Goal: Communication & Community: Answer question/provide support

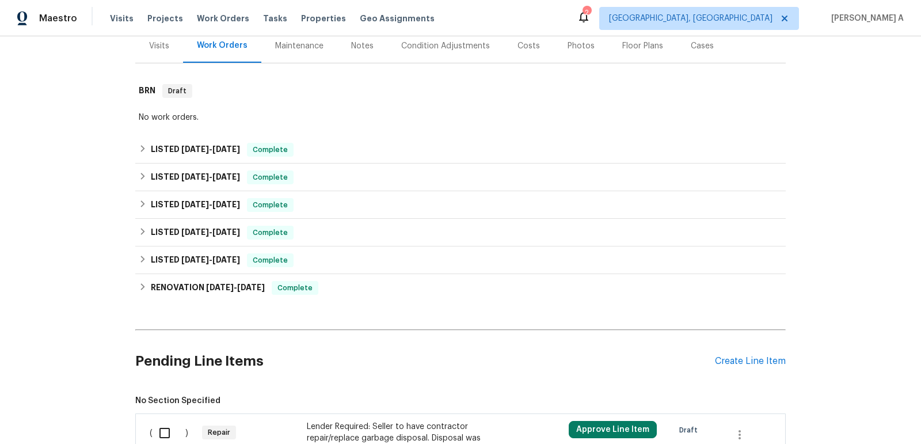
scroll to position [266, 0]
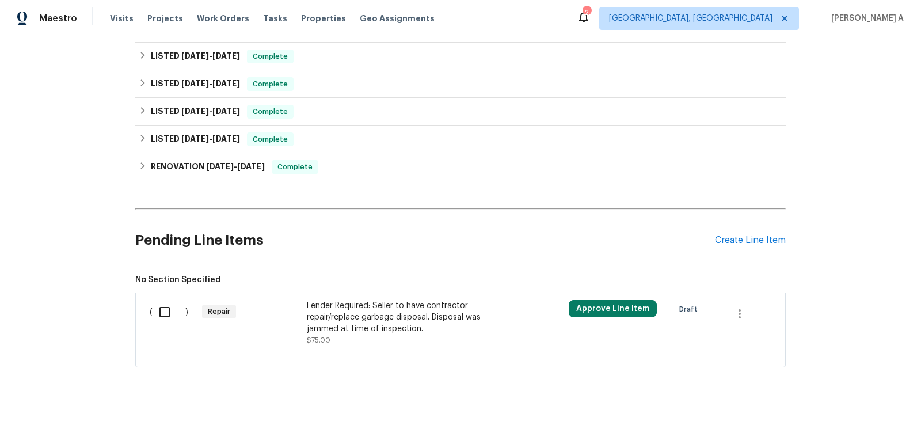
click at [406, 310] on div "Lender Required: Seller to have contractor repair/replace garbage disposal. Dis…" at bounding box center [408, 317] width 203 height 35
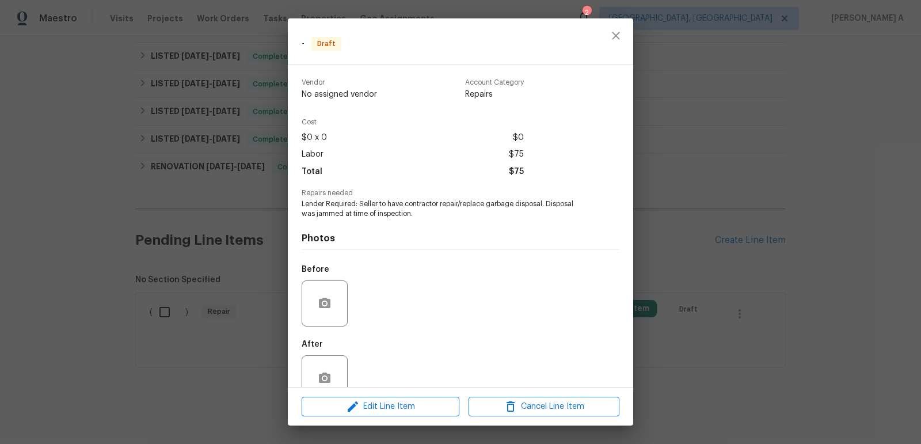
scroll to position [26, 0]
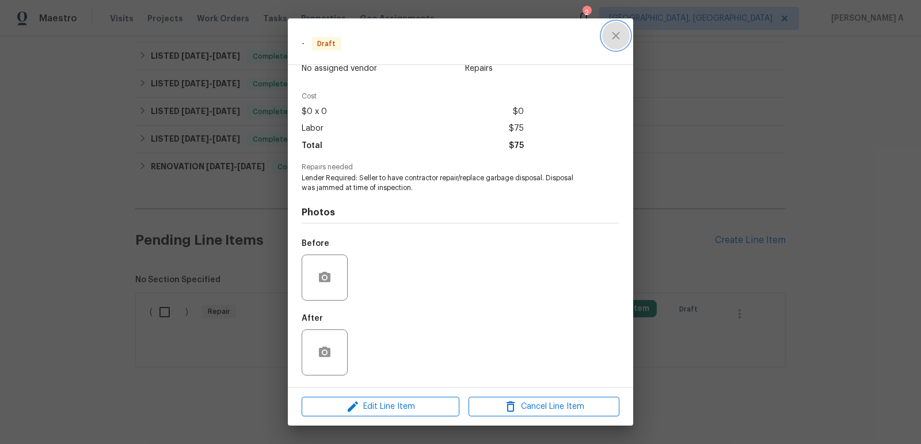
click at [610, 43] on button "close" at bounding box center [616, 36] width 28 height 28
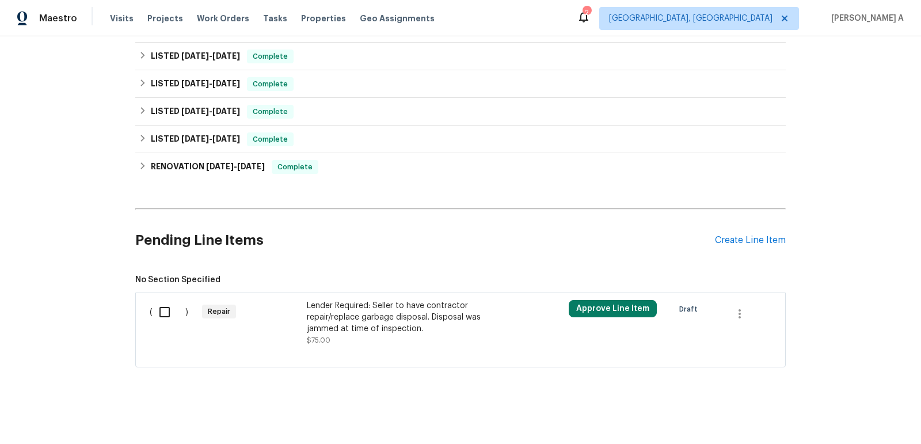
click at [160, 309] on input "checkbox" at bounding box center [169, 312] width 33 height 24
checkbox input "true"
click at [835, 420] on span "Create Work Order" at bounding box center [855, 415] width 77 height 14
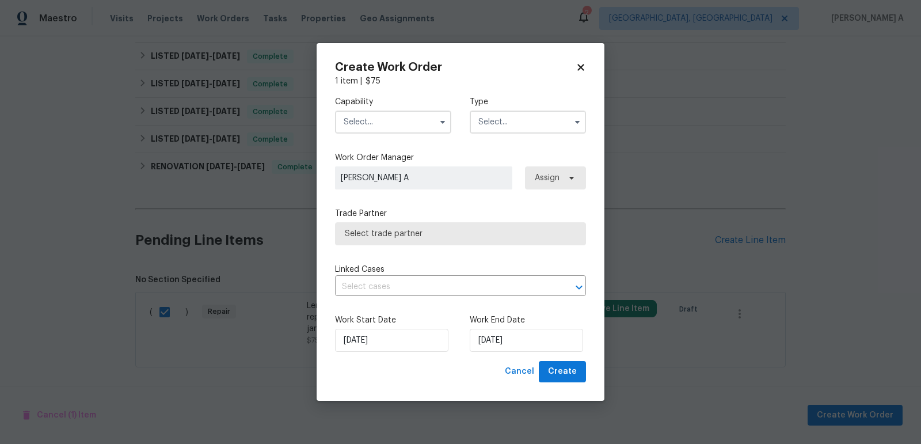
click at [375, 120] on input "text" at bounding box center [393, 121] width 116 height 23
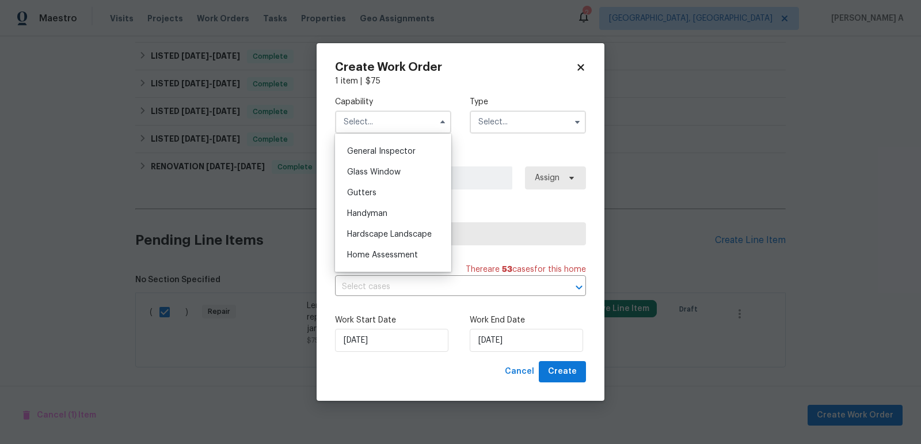
scroll to position [571, 0]
click at [386, 203] on div "Handyman" at bounding box center [393, 208] width 110 height 21
type input "Handyman"
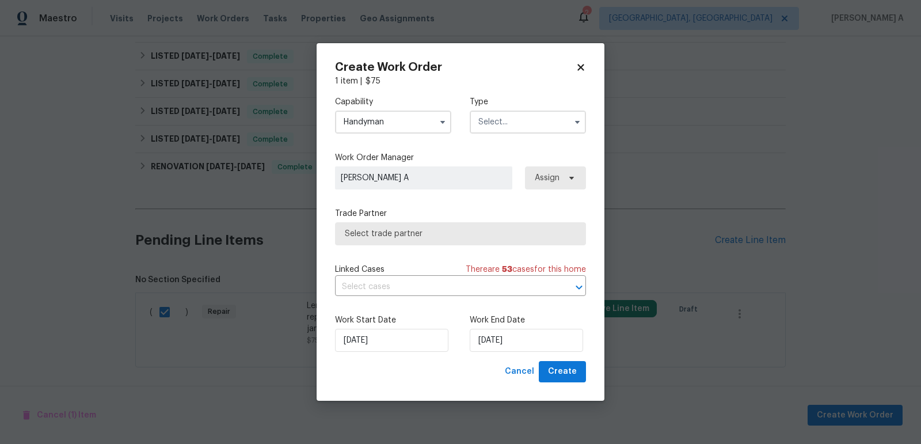
click at [513, 120] on input "text" at bounding box center [528, 121] width 116 height 23
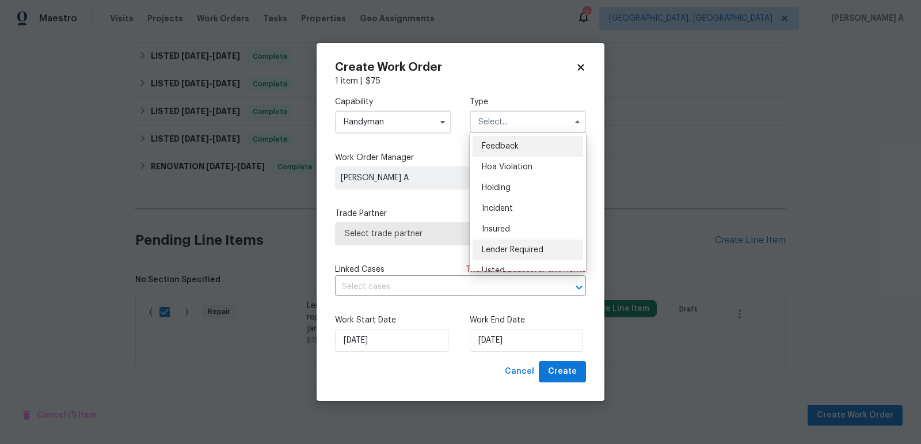
click at [522, 250] on span "Lender Required" at bounding box center [513, 250] width 62 height 8
type input "Lender Required"
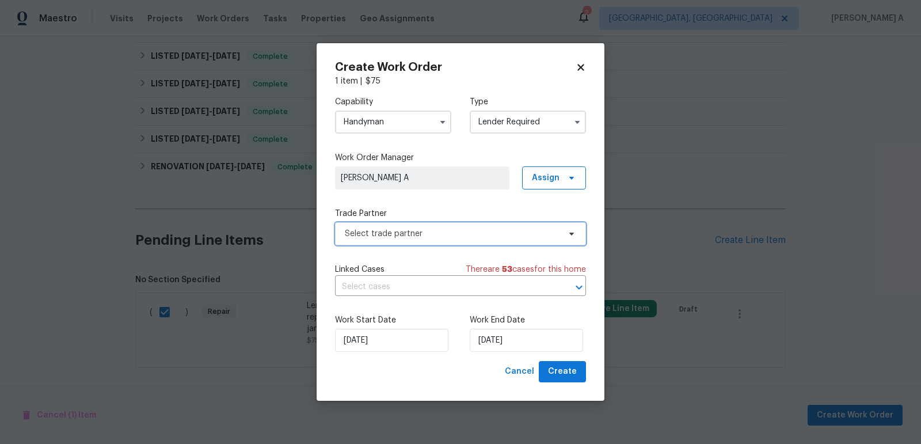
click at [478, 230] on span "Select trade partner" at bounding box center [452, 234] width 215 height 12
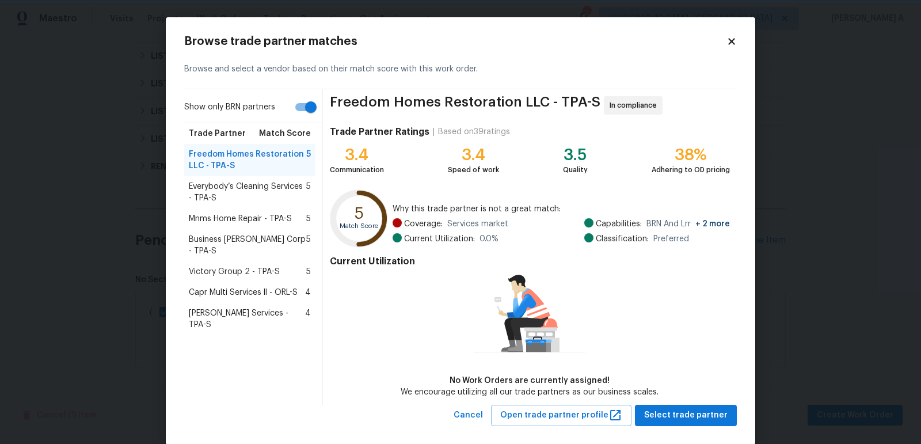
scroll to position [16, 0]
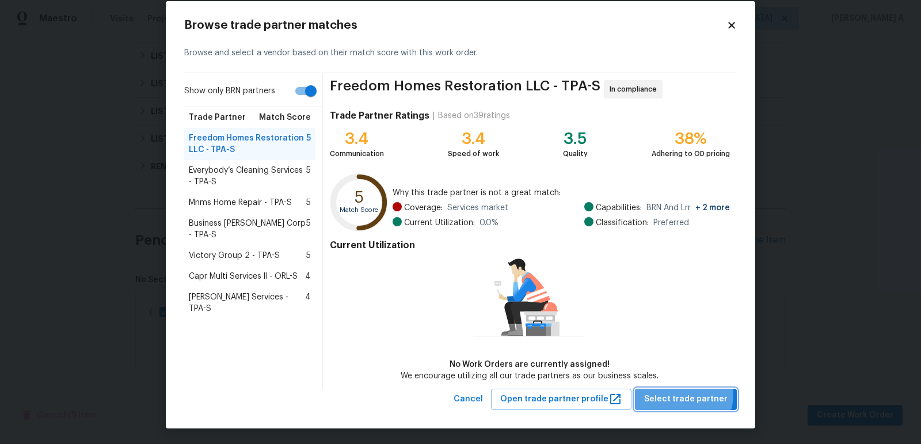
click at [684, 393] on span "Select trade partner" at bounding box center [685, 399] width 83 height 14
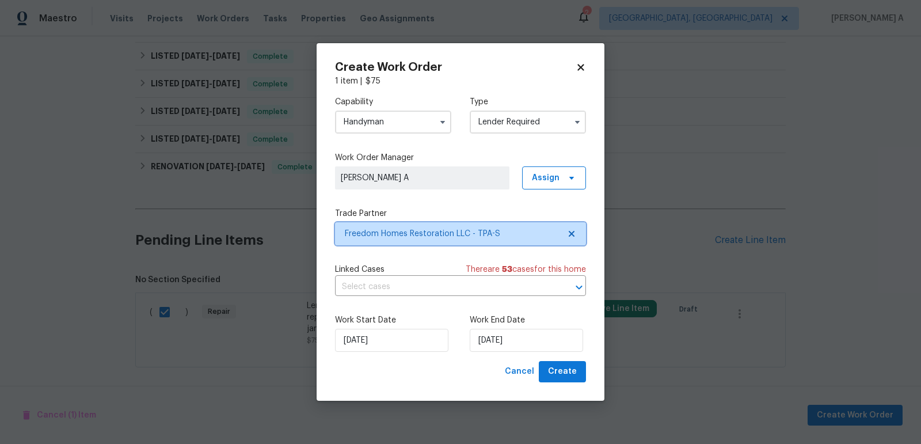
scroll to position [0, 0]
click at [401, 283] on input "text" at bounding box center [444, 287] width 219 height 18
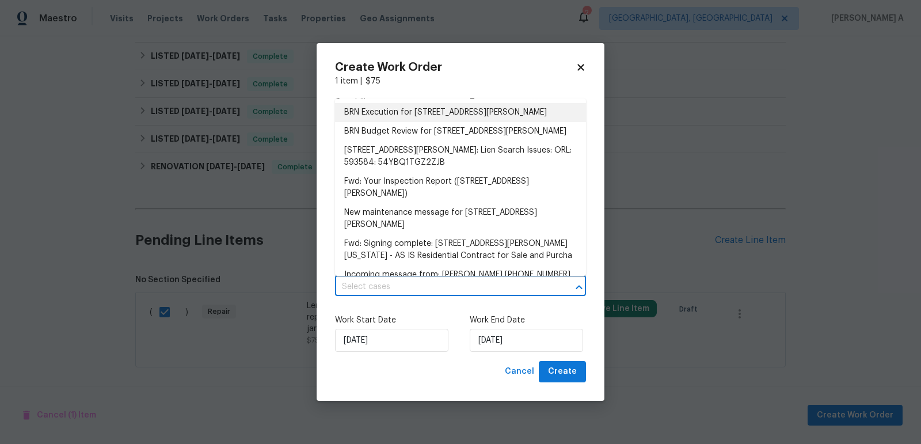
click at [393, 113] on li "BRN Execution for 18978 McGrath Cir, Port Charlotte, FL 33948" at bounding box center [460, 112] width 251 height 19
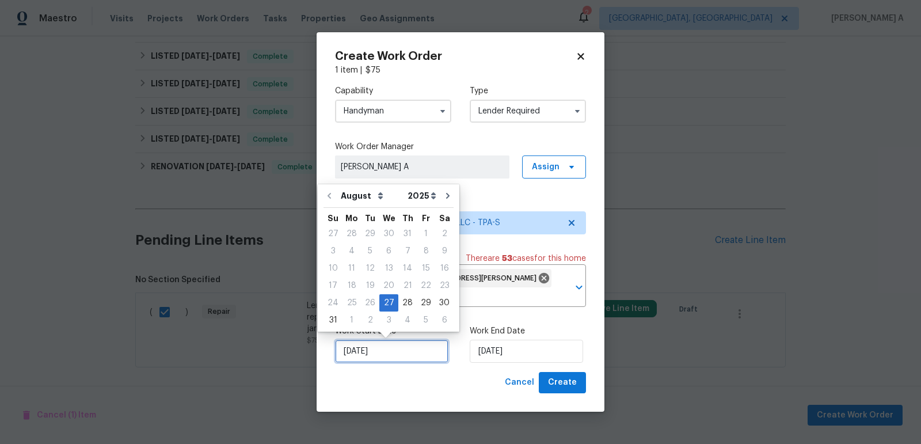
click at [384, 357] on input "8/27/2025" at bounding box center [391, 351] width 113 height 23
click at [403, 300] on div "28" at bounding box center [407, 303] width 18 height 16
type input "8/28/2025"
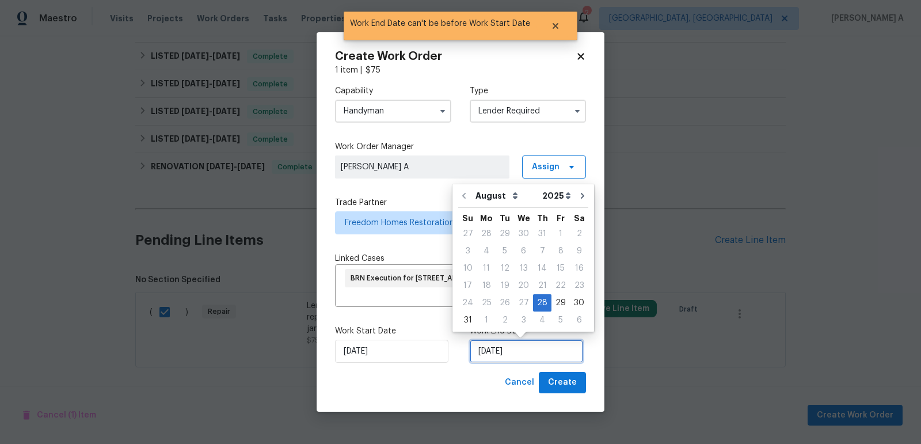
click at [502, 360] on input "8/28/2025" at bounding box center [526, 351] width 113 height 23
click at [559, 300] on div "29" at bounding box center [560, 303] width 18 height 16
type input "8/29/2025"
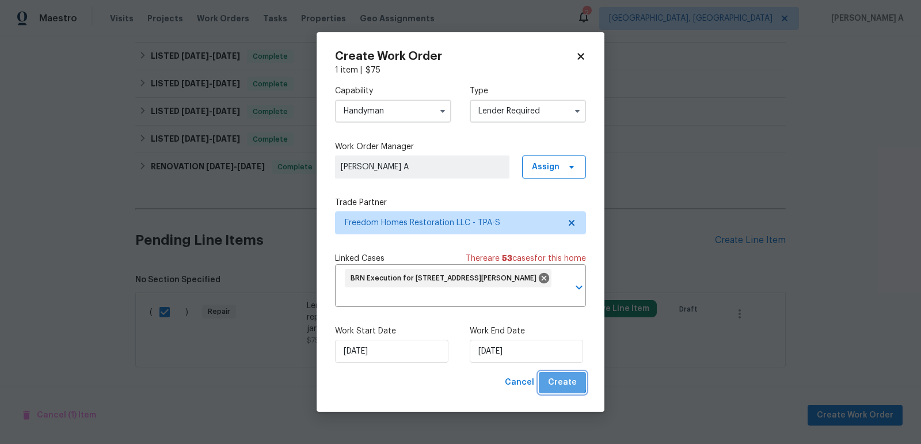
click at [556, 376] on span "Create" at bounding box center [562, 382] width 29 height 14
checkbox input "false"
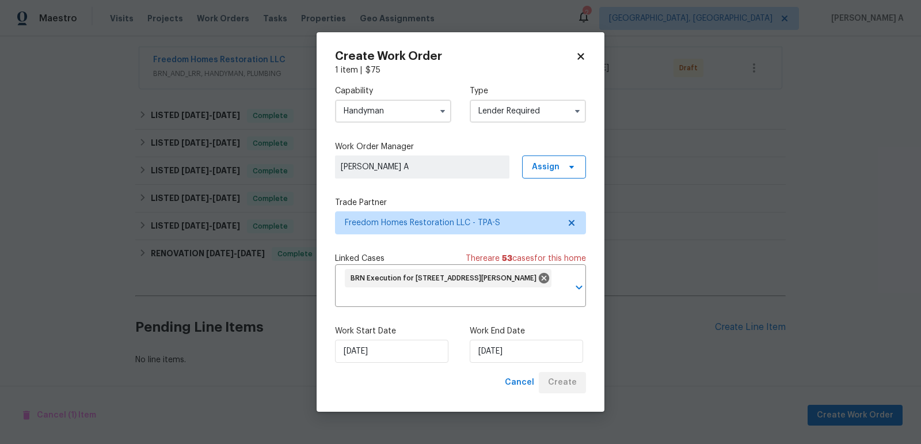
scroll to position [208, 0]
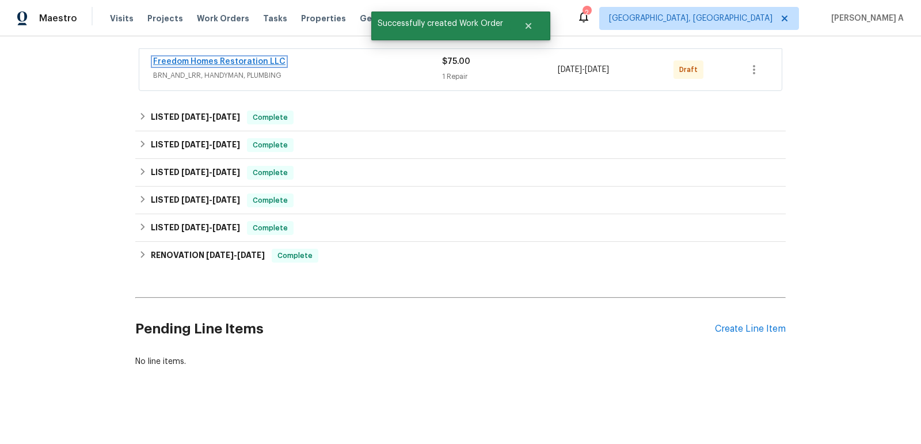
click at [251, 64] on link "Freedom Homes Restoration LLC" at bounding box center [219, 62] width 132 height 8
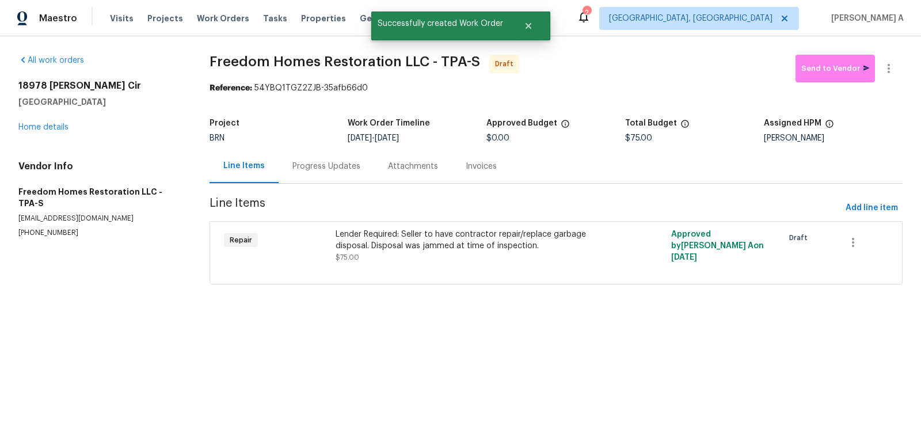
click at [421, 235] on div "Lender Required: Seller to have contractor repair/replace garbage disposal. Dis…" at bounding box center [472, 239] width 273 height 23
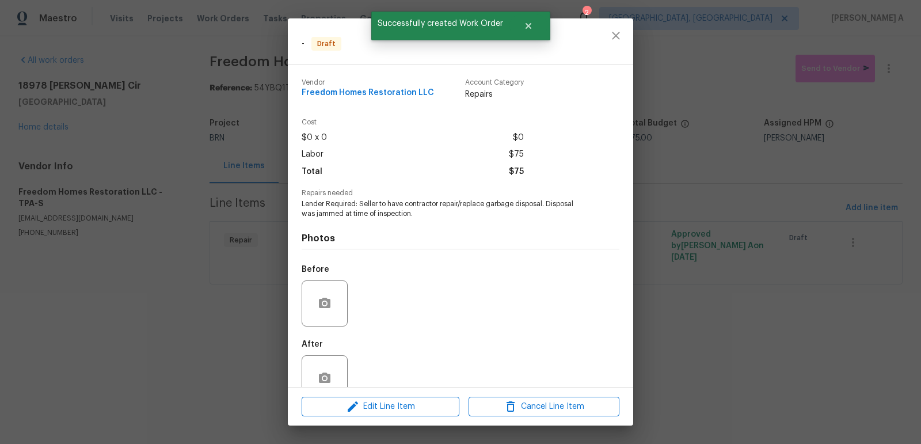
scroll to position [26, 0]
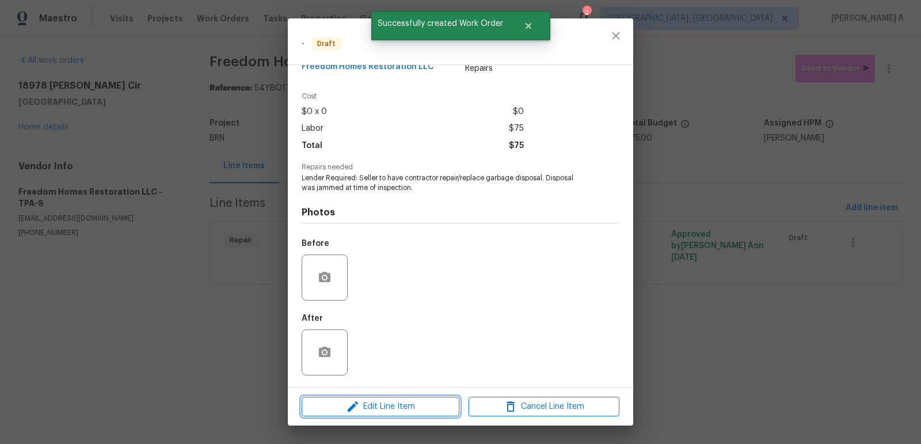
click at [399, 408] on span "Edit Line Item" at bounding box center [380, 406] width 151 height 14
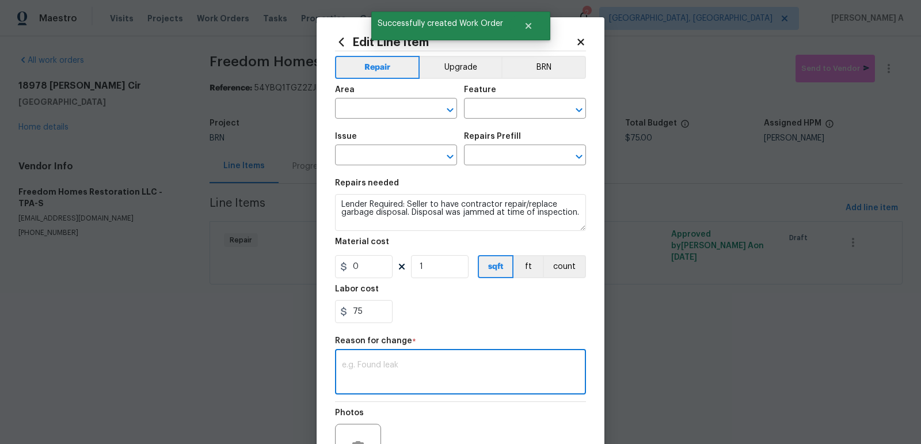
click at [388, 361] on textarea at bounding box center [460, 373] width 237 height 24
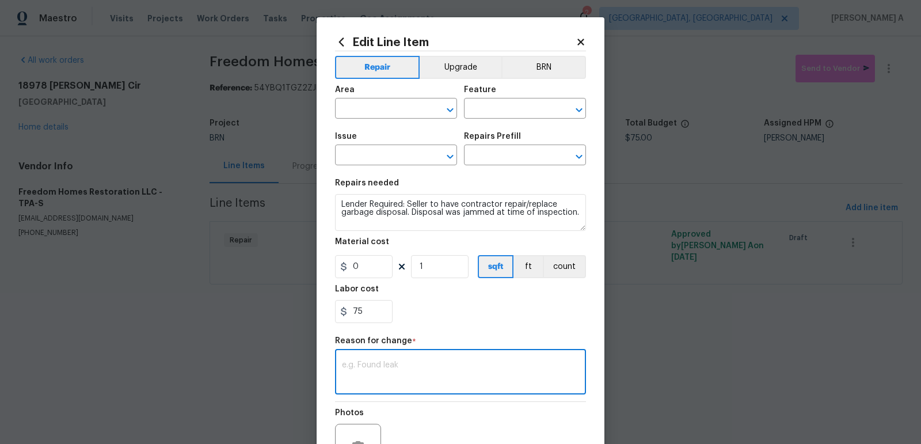
scroll to position [75, 0]
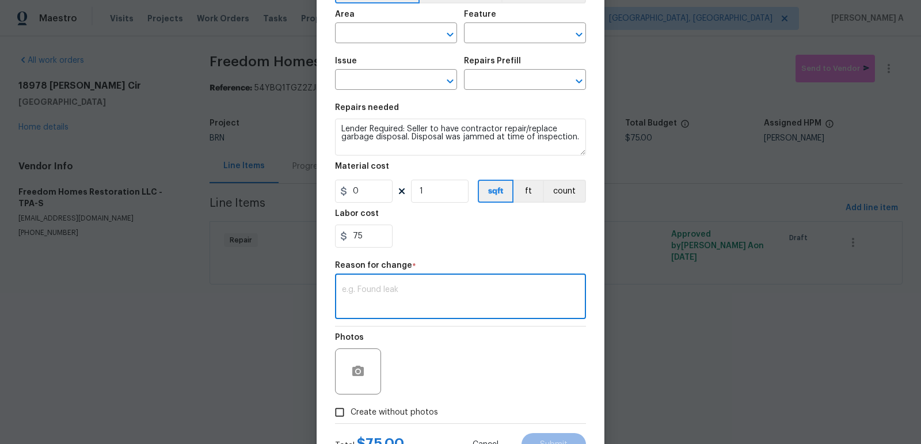
click at [349, 403] on input "Create without photos" at bounding box center [340, 412] width 22 height 22
checkbox input "true"
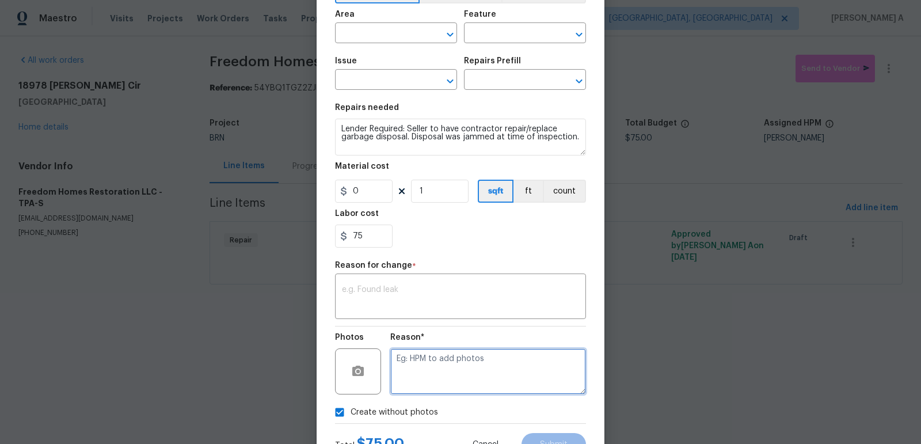
click at [423, 374] on textarea at bounding box center [488, 371] width 196 height 46
paste textarea "No photo"
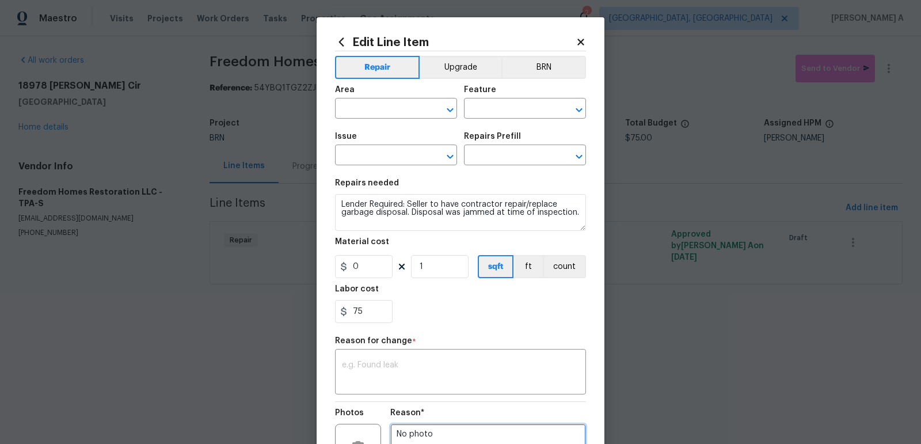
type textarea "No photo"
click at [553, 55] on div "Repair Upgrade BRN Area ​ Feature ​ Issue ​ Repairs Prefill ​ Repairs needed Le…" at bounding box center [460, 274] width 251 height 447
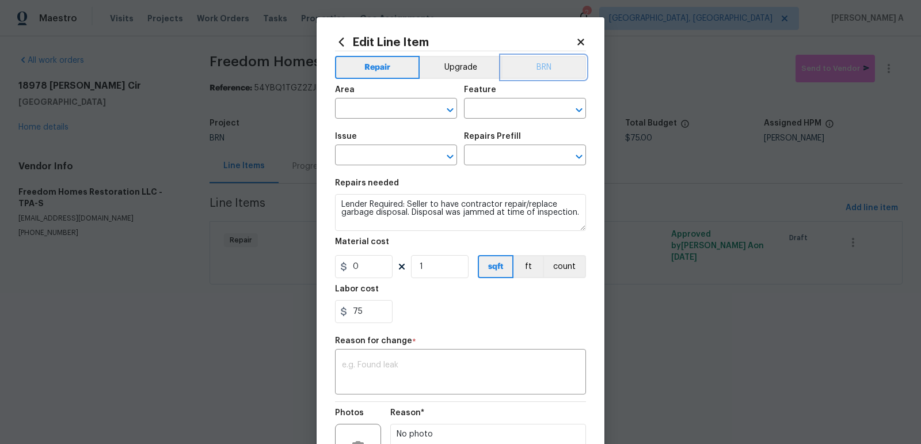
click at [570, 67] on button "BRN" at bounding box center [543, 67] width 85 height 23
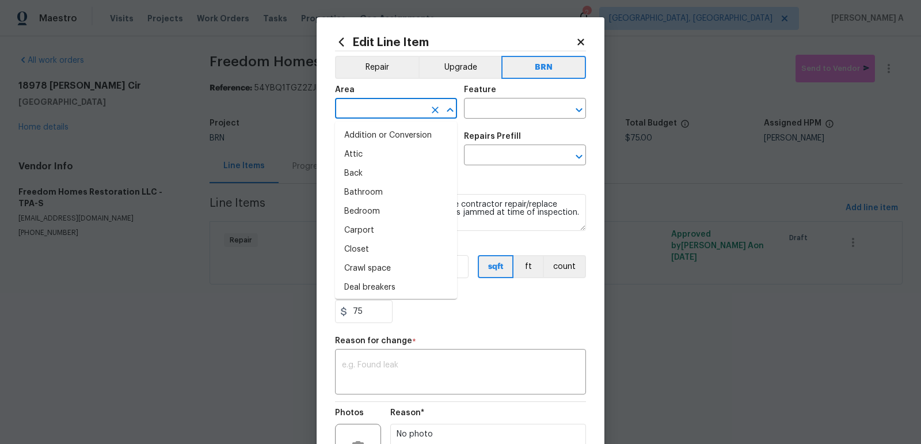
click at [378, 107] on input "text" at bounding box center [380, 110] width 90 height 18
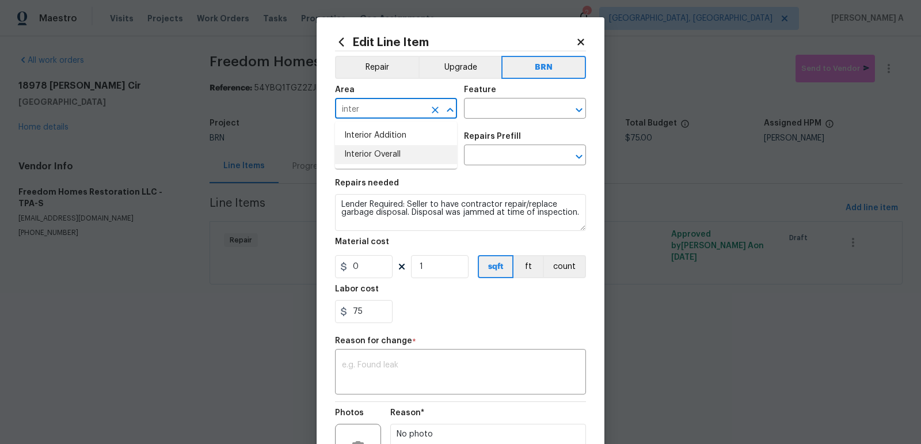
click at [405, 148] on li "Interior Overall" at bounding box center [396, 154] width 122 height 19
type input "Interior Overall"
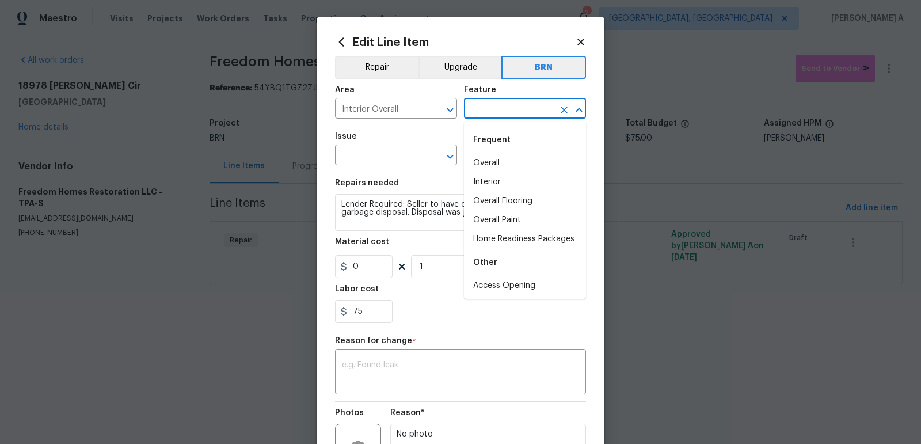
click at [498, 109] on input "text" at bounding box center [509, 110] width 90 height 18
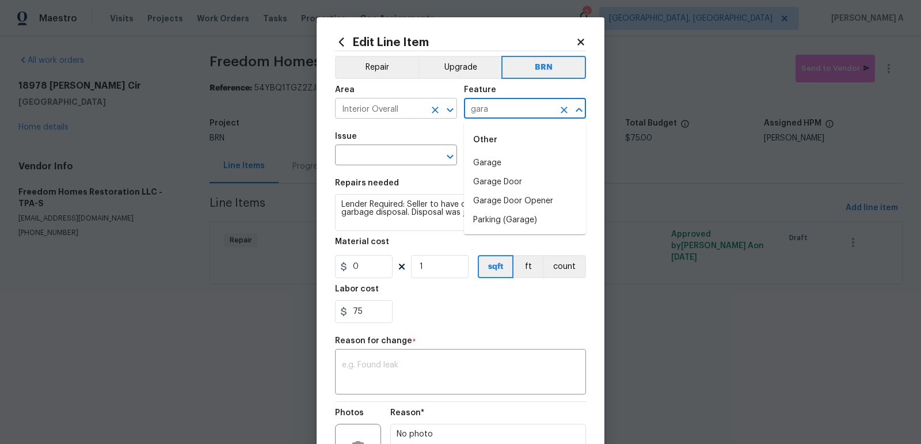
drag, startPoint x: 512, startPoint y: 108, endPoint x: 397, endPoint y: 106, distance: 115.1
click at [397, 106] on div "Area Interior Overall ​ Feature gara ​" at bounding box center [460, 102] width 251 height 47
click at [514, 175] on li "Garbage Disposal" at bounding box center [525, 182] width 122 height 19
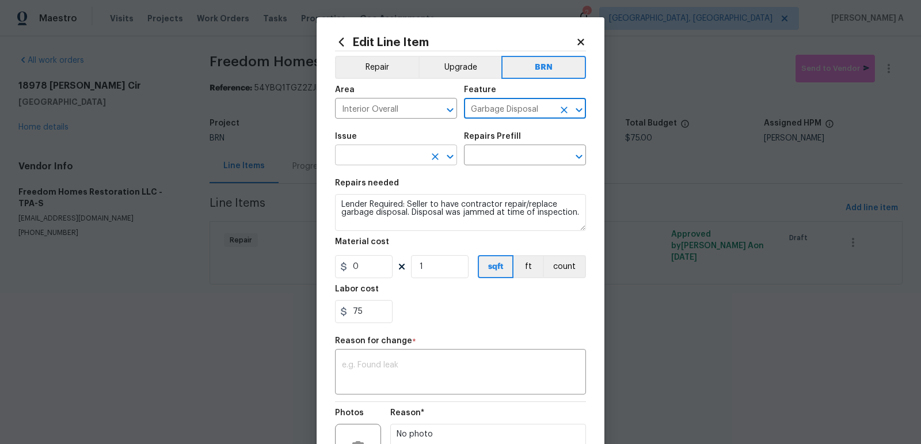
type input "Garbage Disposal"
click at [387, 157] on input "text" at bounding box center [380, 156] width 90 height 18
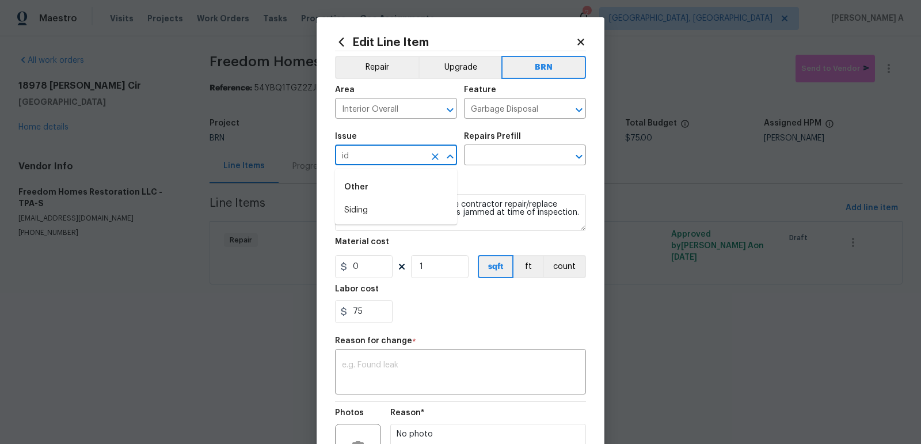
type input "i"
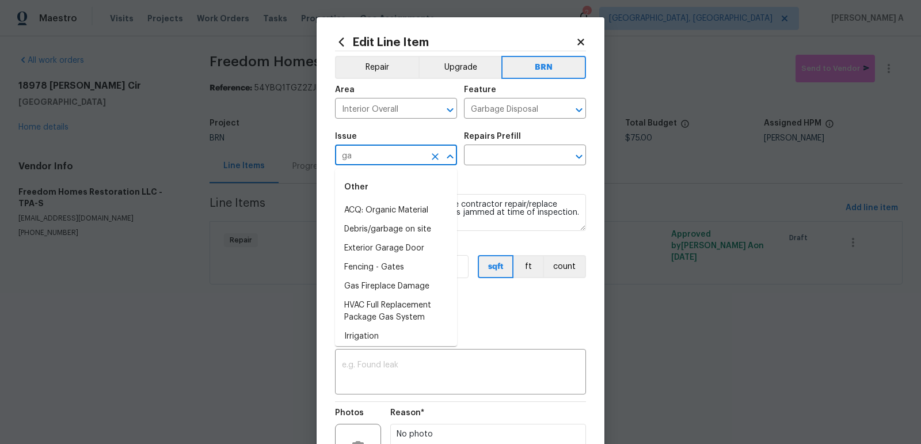
type input "g"
type input "i"
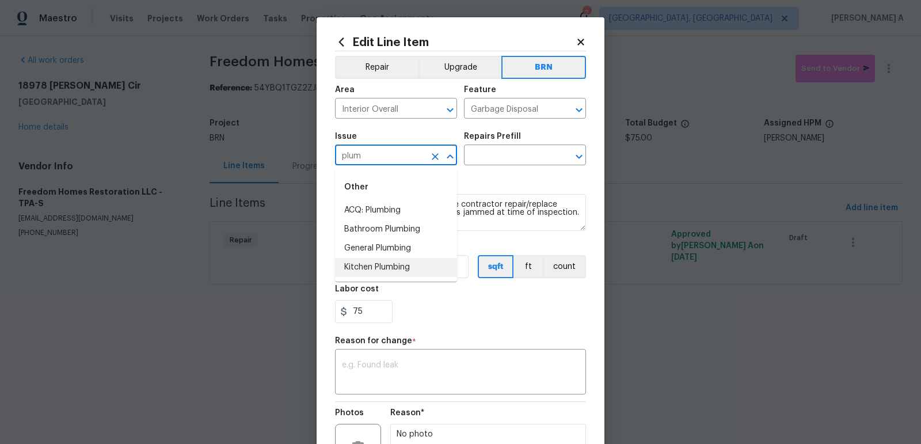
click at [403, 268] on li "Kitchen Plumbing" at bounding box center [396, 267] width 122 height 19
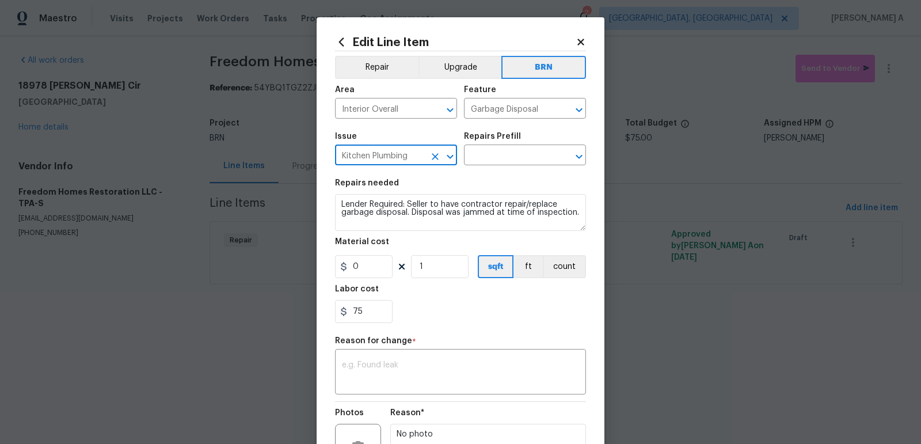
type input "Kitchen Plumbing"
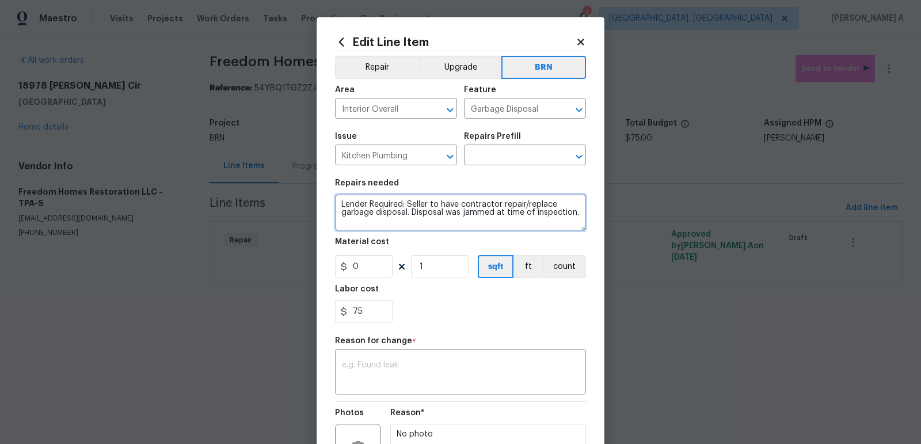
click at [432, 206] on textarea "Lender Required: Seller to have contractor repair/replace garbage disposal. Dis…" at bounding box center [460, 212] width 251 height 37
click at [511, 151] on input "text" at bounding box center [509, 156] width 90 height 18
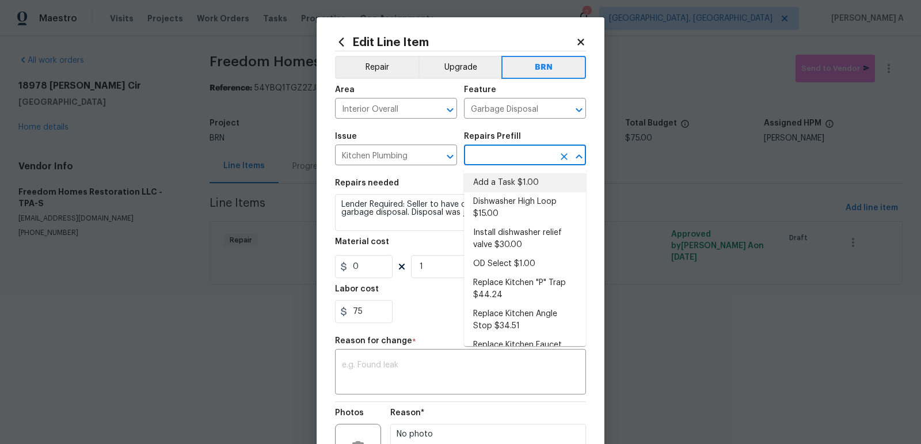
click at [514, 176] on li "Add a Task $1.00" at bounding box center [525, 182] width 122 height 19
type input "Plumbing"
type input "Add a Task $1.00"
type textarea "HPM to detail"
type input "1"
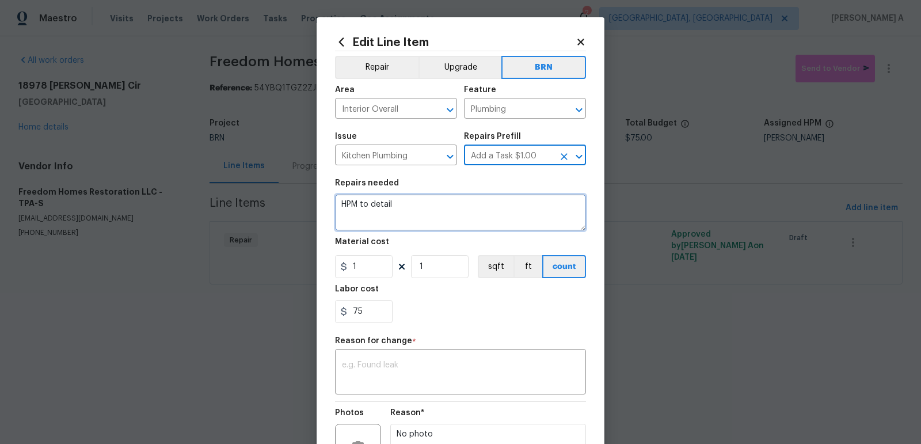
click at [477, 214] on textarea "HPM to detail" at bounding box center [460, 212] width 251 height 37
paste textarea "Lender Required: Seller to have contractor repair/replace garbage disposal. Dis…"
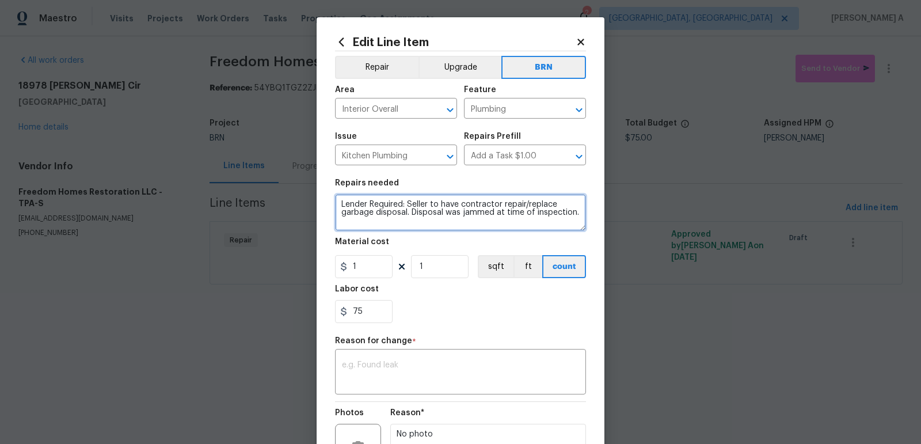
type textarea "Lender Required: Seller to have contractor repair/replace garbage disposal. Dis…"
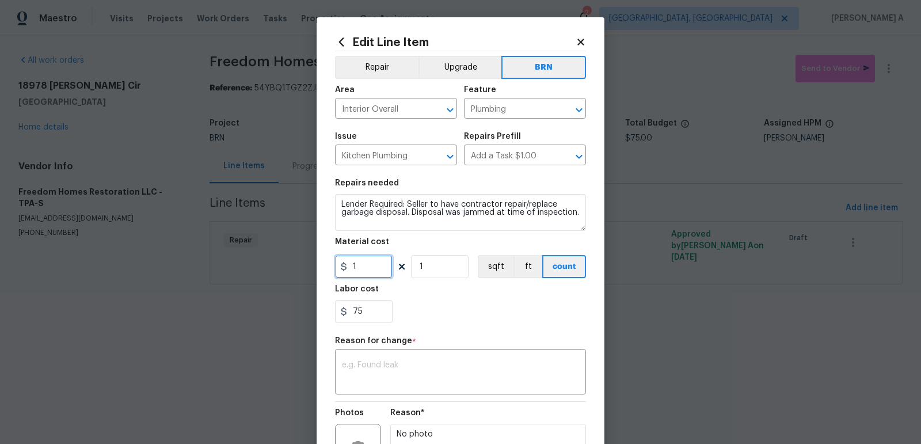
drag, startPoint x: 363, startPoint y: 269, endPoint x: 307, endPoint y: 269, distance: 56.4
click at [307, 269] on div "Edit Line Item Repair Upgrade BRN Area Interior Overall ​ Feature Plumbing ​ Is…" at bounding box center [460, 222] width 921 height 444
type input "0"
click at [453, 299] on div "Labor cost" at bounding box center [460, 292] width 251 height 15
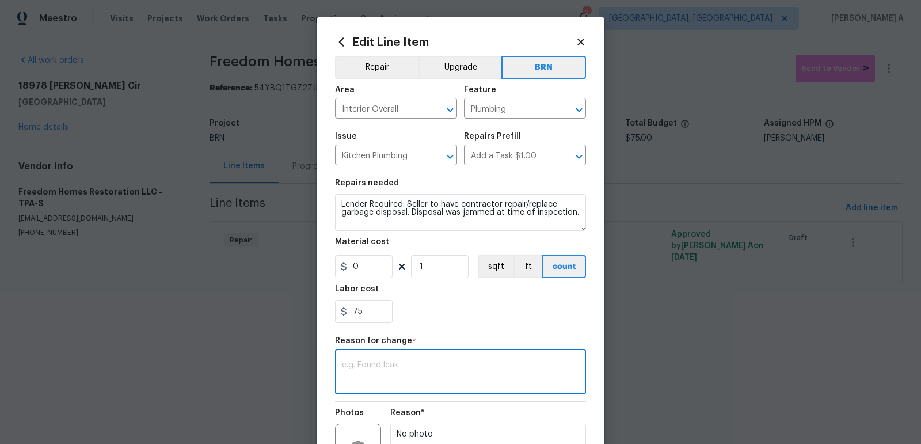
click at [474, 378] on textarea at bounding box center [460, 373] width 237 height 24
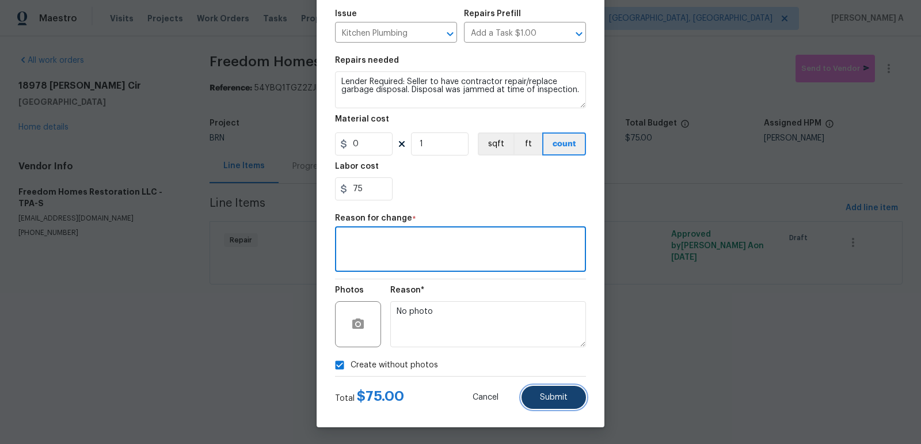
click at [561, 399] on span "Submit" at bounding box center [554, 397] width 28 height 9
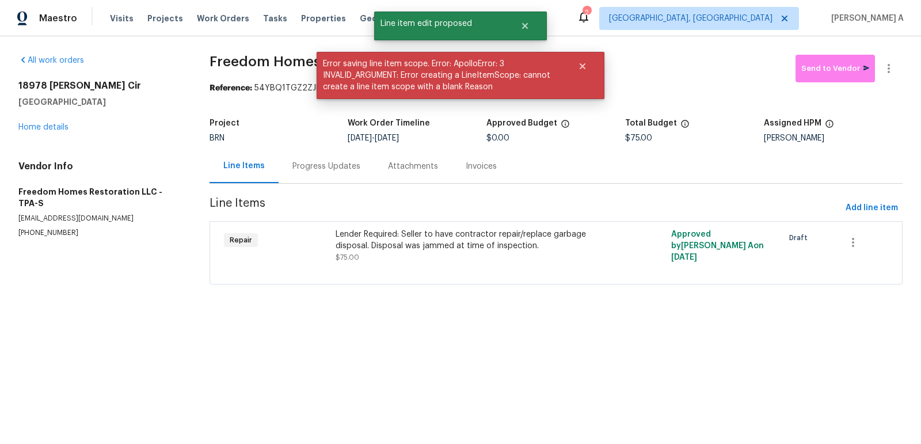
scroll to position [0, 0]
click at [333, 174] on div "Progress Updates" at bounding box center [327, 166] width 96 height 34
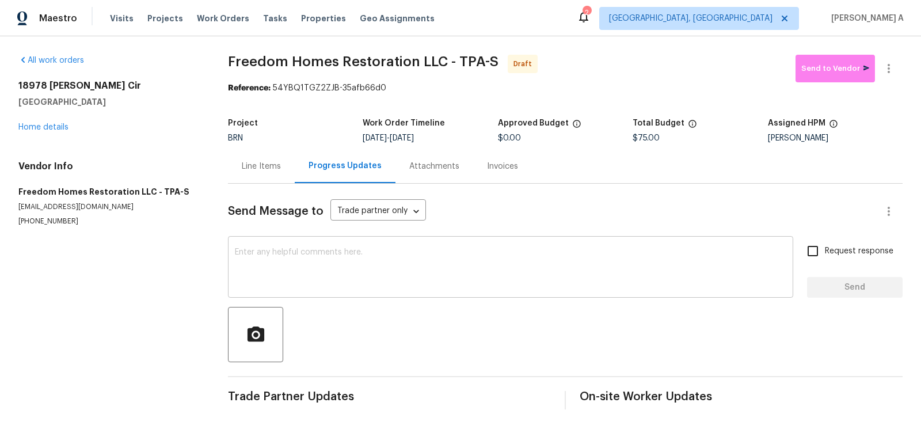
click at [240, 263] on textarea at bounding box center [510, 268] width 551 height 40
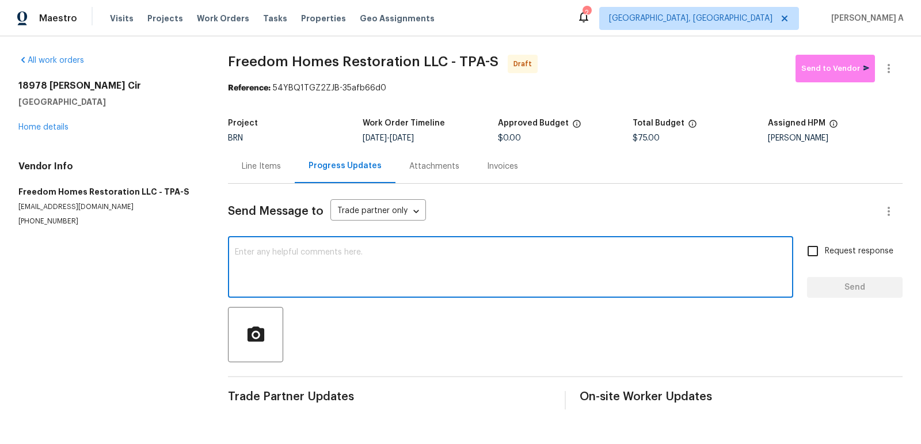
click at [240, 263] on textarea at bounding box center [510, 268] width 551 height 40
paste textarea "Hi, I'm Akshay from Opendoor. Just wanted to check if you received the workorde…"
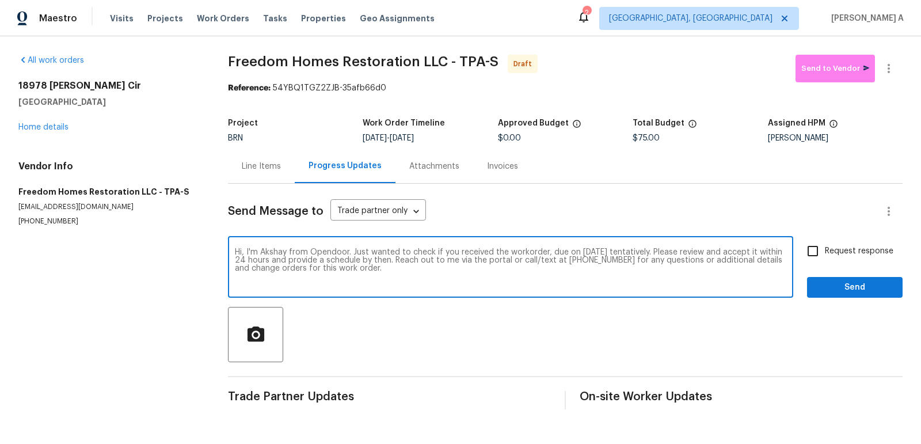
type textarea "Hi, I'm Akshay from Opendoor. Just wanted to check if you received the workorde…"
click at [819, 239] on input "Request response" at bounding box center [813, 251] width 24 height 24
checkbox input "true"
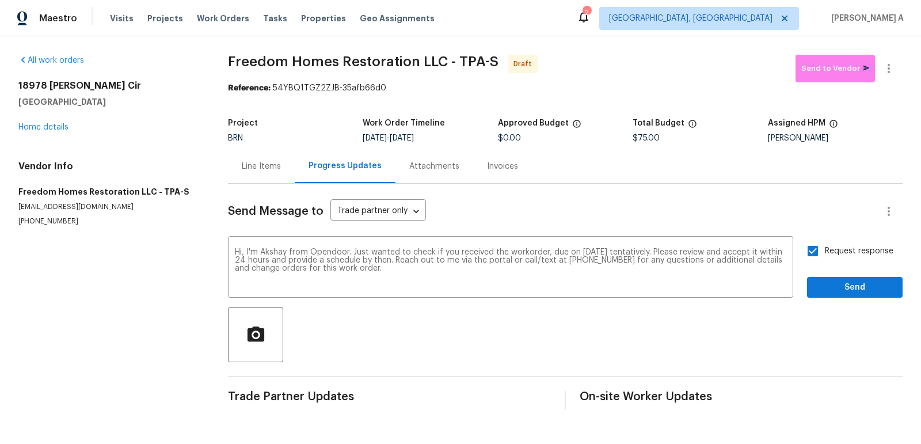
click at [845, 300] on div "Send Message to Trade partner only Trade partner only ​ Hi, I'm Akshay from Ope…" at bounding box center [565, 297] width 674 height 226
click at [853, 287] on span "Send" at bounding box center [854, 287] width 77 height 14
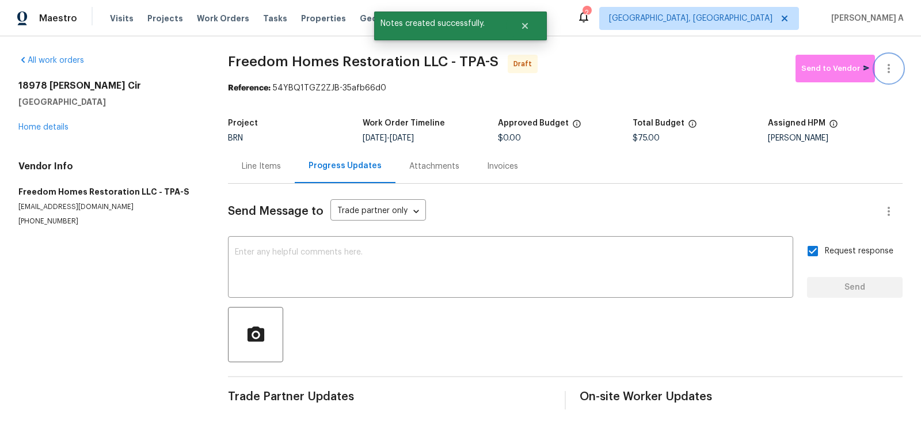
click at [894, 59] on button "button" at bounding box center [889, 69] width 28 height 28
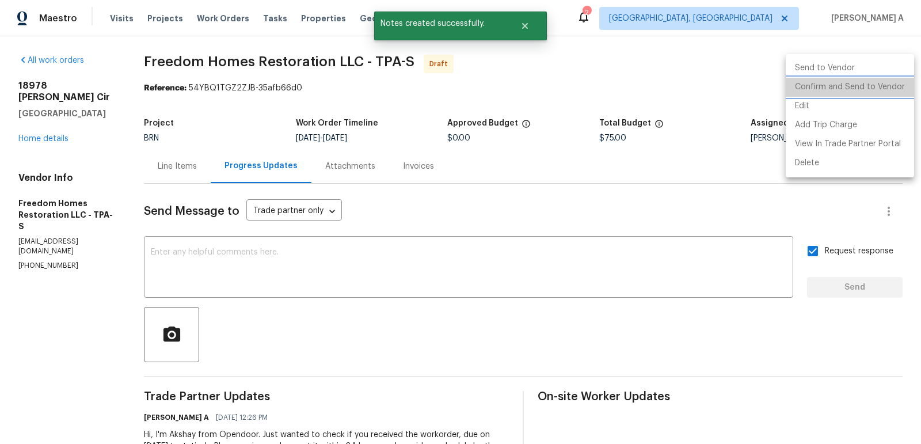
click at [896, 89] on li "Confirm and Send to Vendor" at bounding box center [850, 87] width 128 height 19
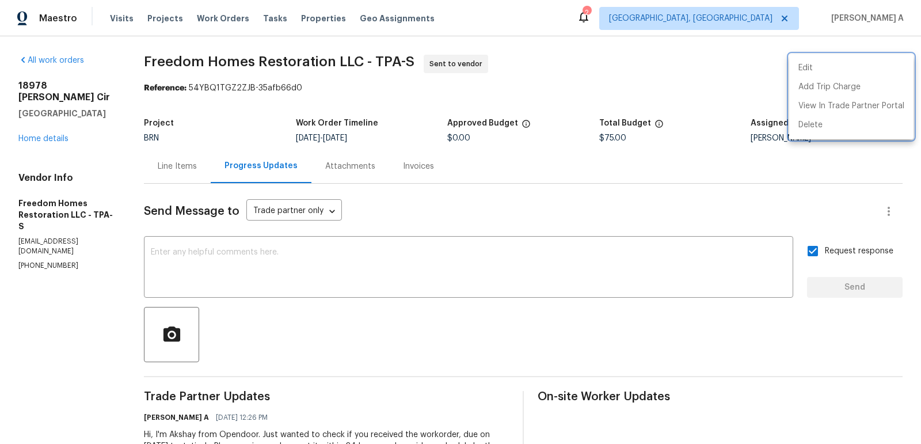
click at [496, 98] on div at bounding box center [460, 222] width 921 height 444
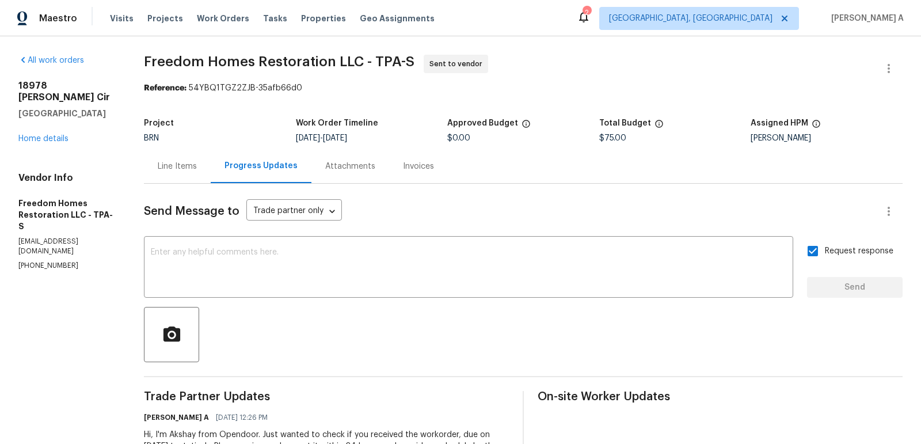
click at [164, 170] on div "Line Items" at bounding box center [177, 167] width 39 height 12
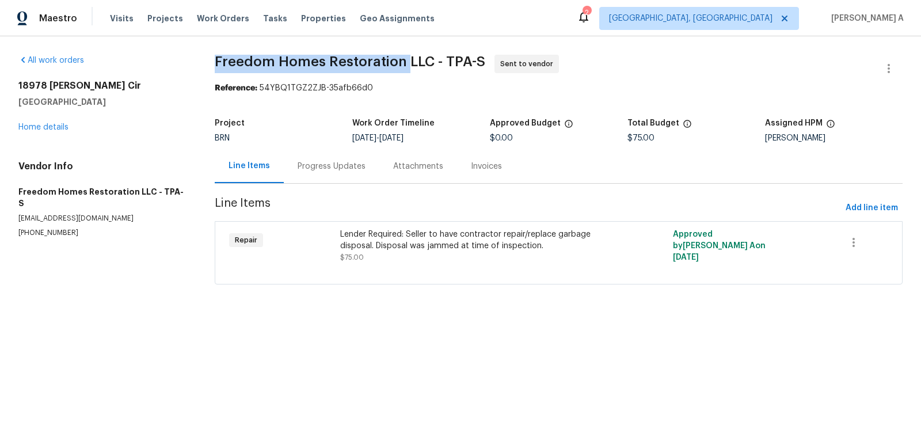
copy span "Freedom Homes Restoration"
drag, startPoint x: 402, startPoint y: 62, endPoint x: 202, endPoint y: 58, distance: 200.3
click at [202, 59] on div "All work orders 18978 McGrath Cir Port Charlotte, FL 33948 Home details Vendor …" at bounding box center [460, 176] width 921 height 280
click at [416, 72] on span "Freedom Homes Restoration LLC - TPA-S Sent to vendor" at bounding box center [545, 69] width 660 height 28
copy span "Freedom Homes Restoration"
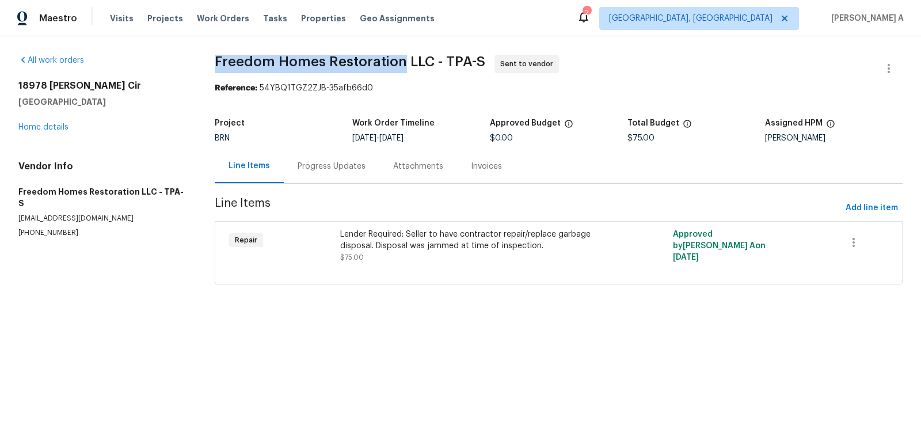
drag, startPoint x: 397, startPoint y: 60, endPoint x: 205, endPoint y: 54, distance: 191.8
click at [205, 54] on div "All work orders 18978 McGrath Cir Port Charlotte, FL 33948 Home details Vendor …" at bounding box center [460, 176] width 921 height 280
copy span "Freedom Homes Restoration"
click at [346, 171] on div "Progress Updates" at bounding box center [332, 166] width 96 height 34
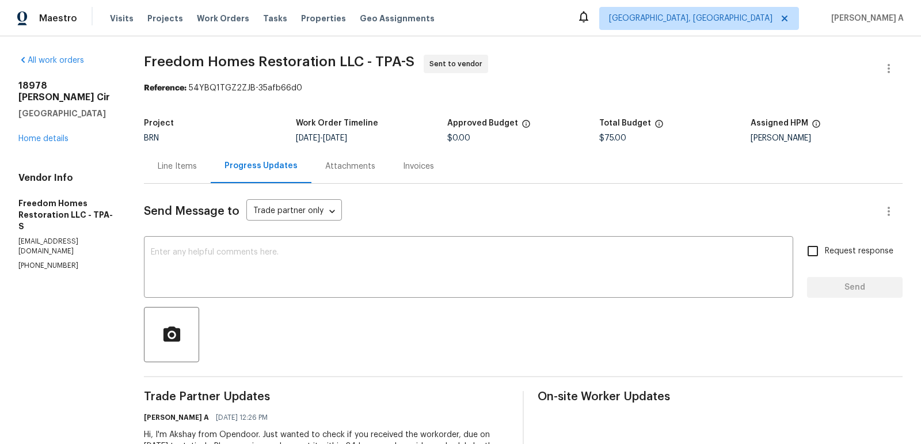
click at [173, 171] on div "Line Items" at bounding box center [177, 167] width 39 height 12
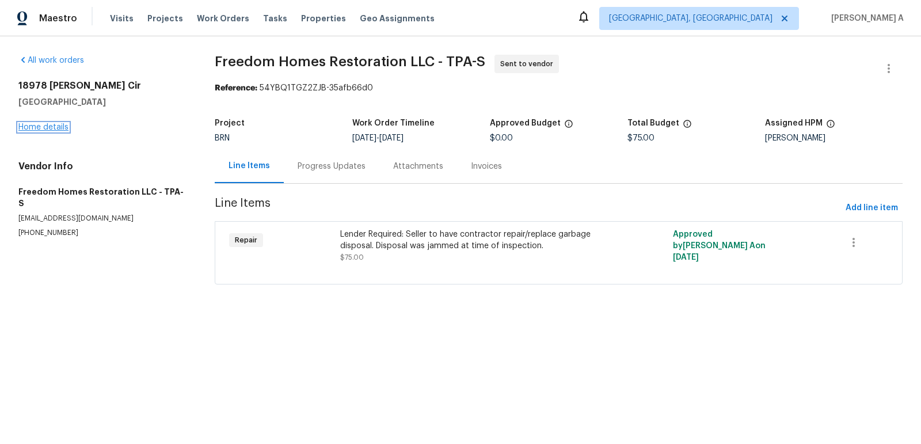
click at [35, 124] on link "Home details" at bounding box center [43, 127] width 50 height 8
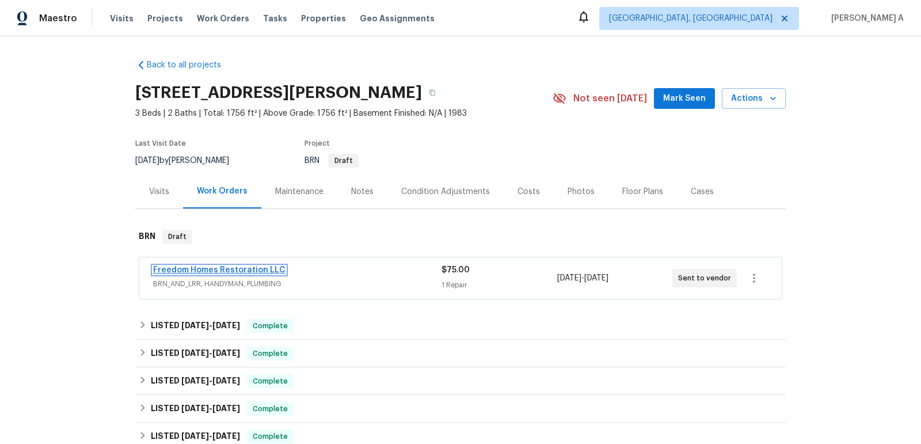
click at [246, 266] on link "Freedom Homes Restoration LLC" at bounding box center [219, 270] width 132 height 8
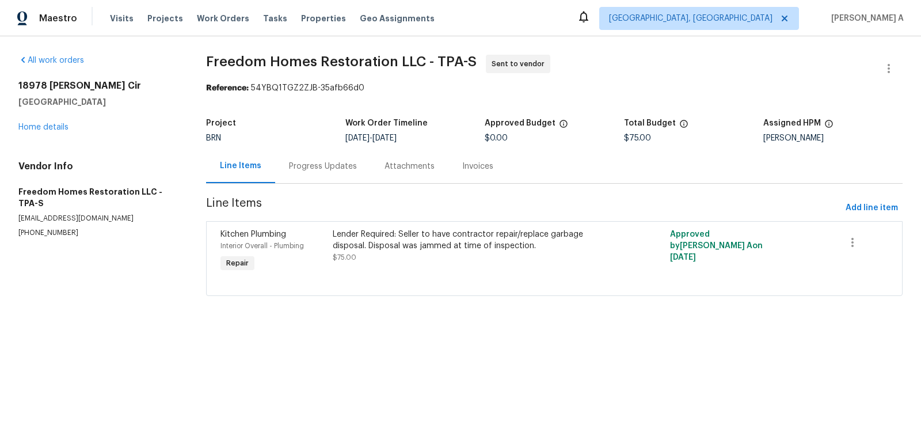
click at [308, 165] on div "Progress Updates" at bounding box center [323, 167] width 68 height 12
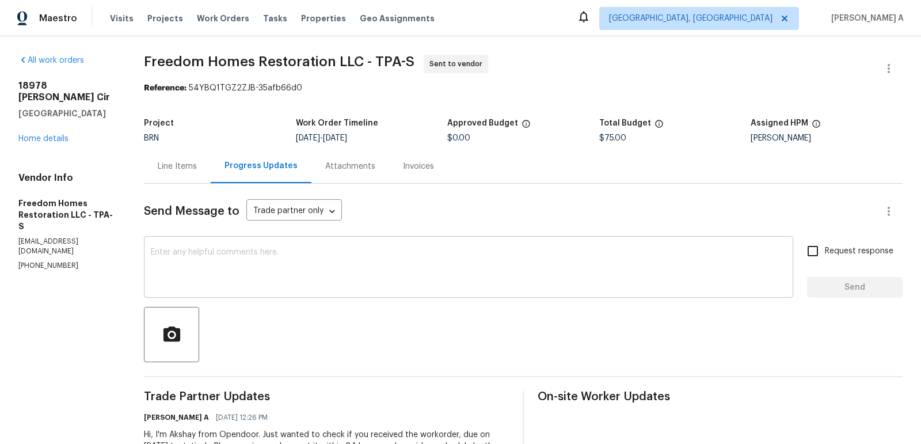
scroll to position [63, 0]
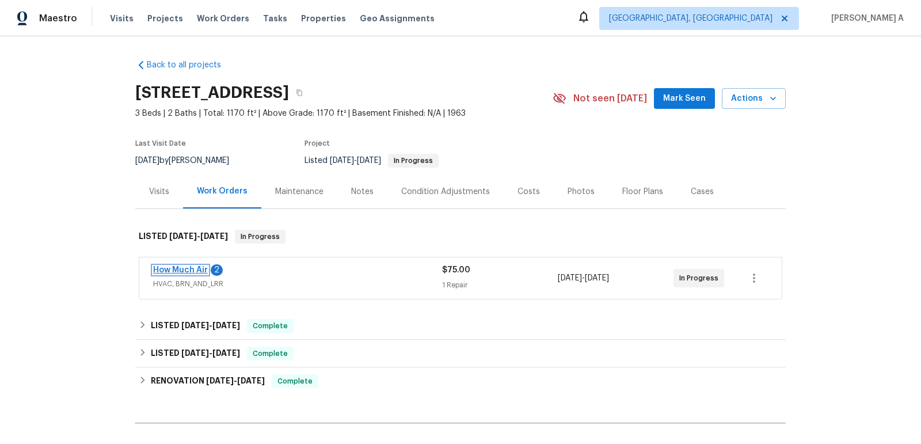
click at [192, 269] on link "How Much Air" at bounding box center [180, 270] width 55 height 8
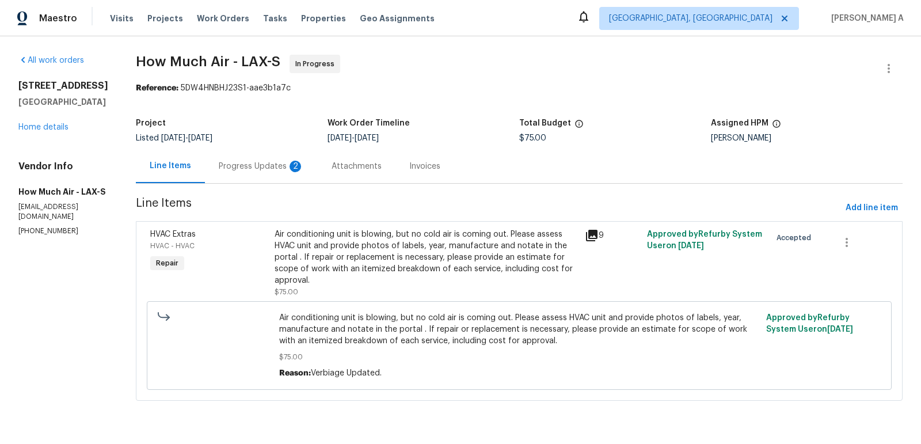
click at [275, 161] on div "Progress Updates 2" at bounding box center [261, 167] width 85 height 12
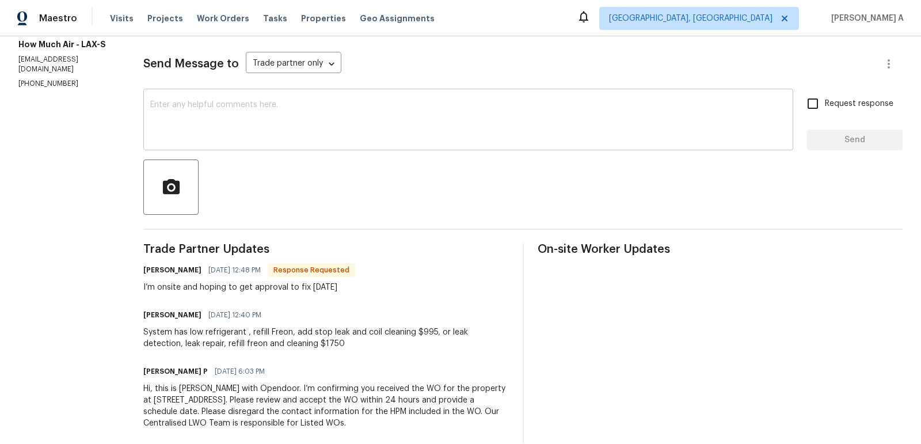
scroll to position [165, 0]
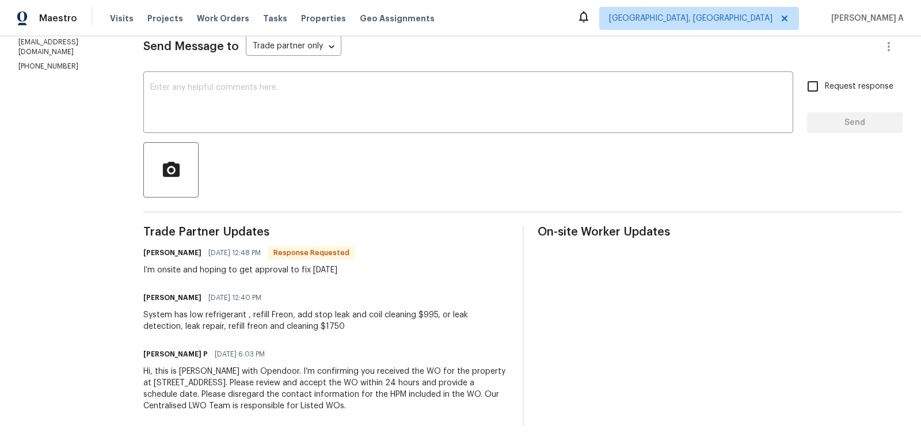
click at [161, 352] on h6 "[PERSON_NAME] P" at bounding box center [175, 354] width 64 height 12
click at [161, 352] on h6 "Ramyasri P" at bounding box center [175, 354] width 64 height 12
click at [466, 185] on div at bounding box center [522, 169] width 759 height 55
click at [157, 354] on h6 "Ramyasri P" at bounding box center [175, 354] width 64 height 12
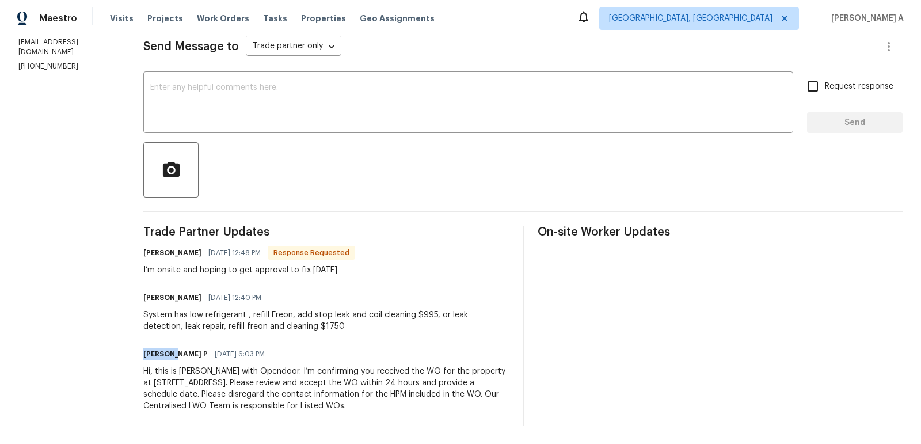
copy h6 "Ramyasri"
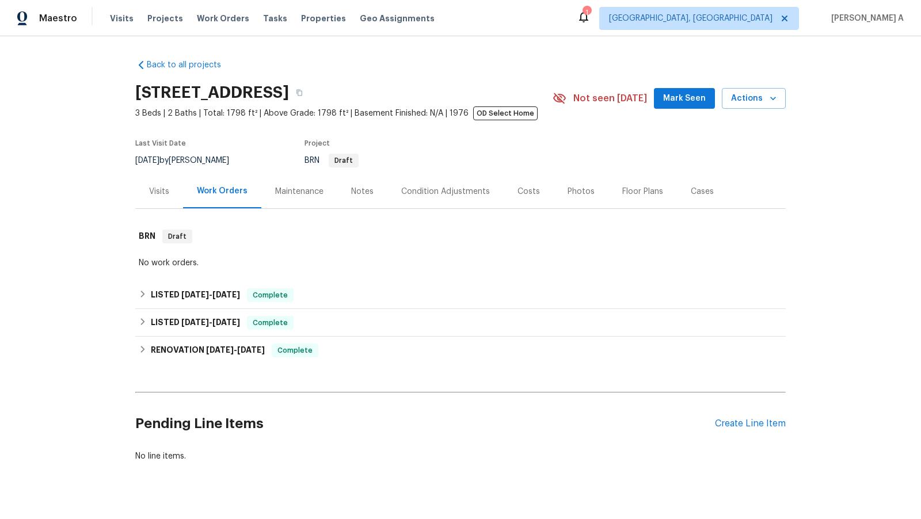
scroll to position [20, 0]
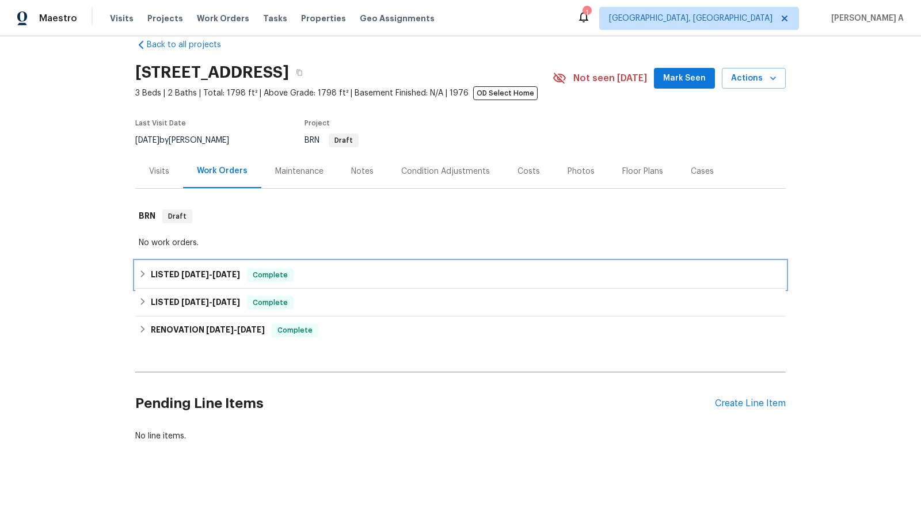
click at [281, 277] on span "Complete" at bounding box center [270, 275] width 44 height 12
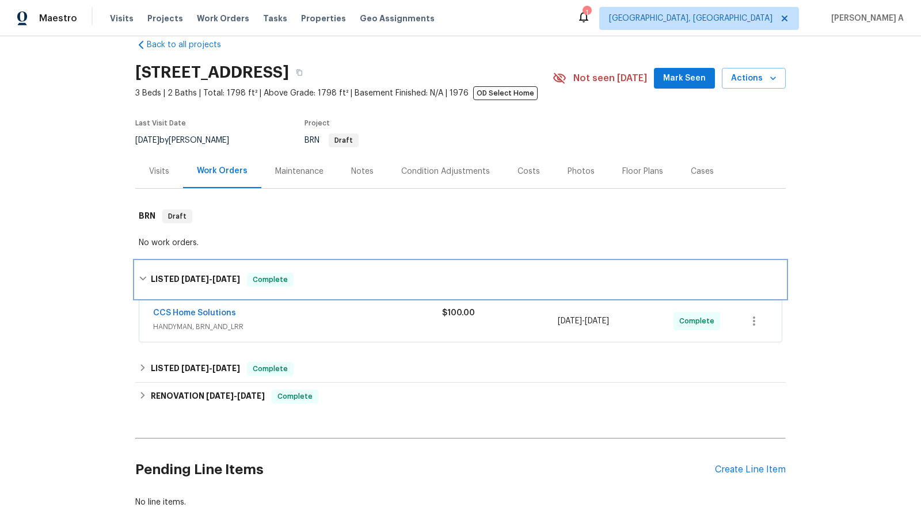
scroll to position [86, 0]
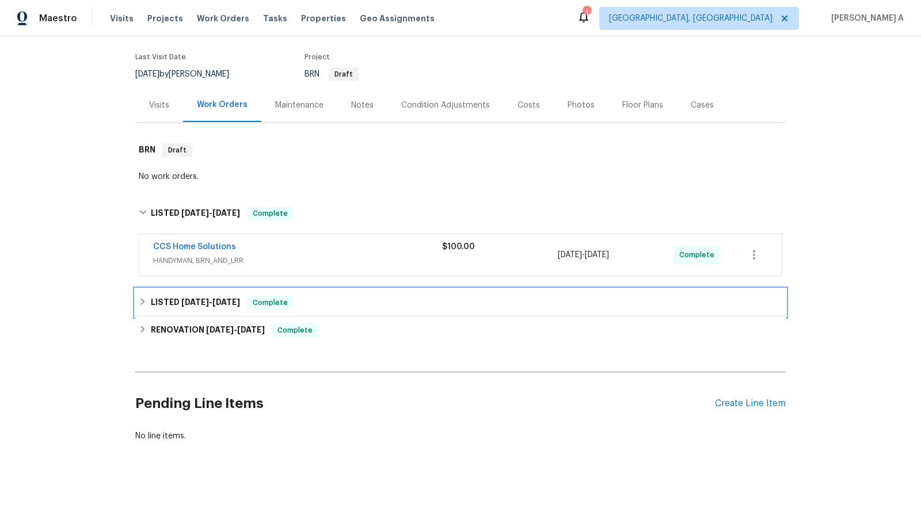
click at [261, 293] on div "LISTED 8/2/25 - 8/5/25 Complete" at bounding box center [460, 303] width 650 height 28
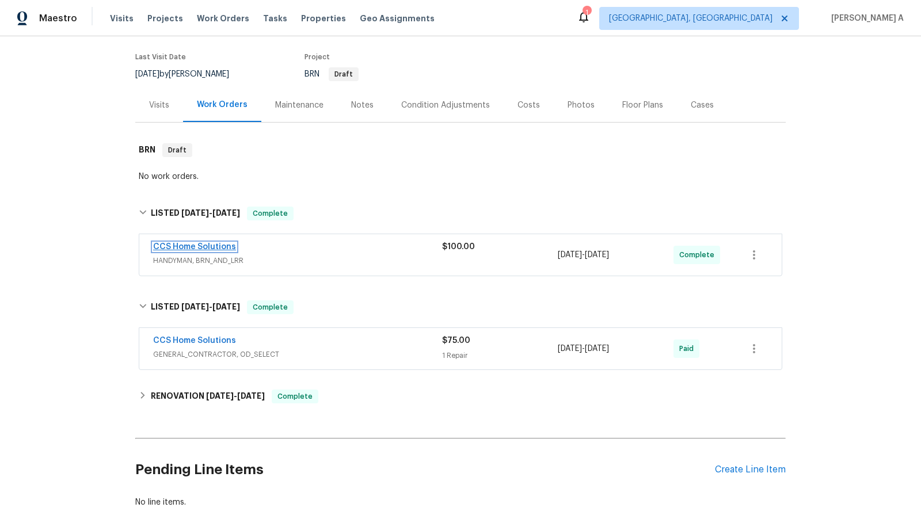
click at [205, 246] on link "CCS Home Solutions" at bounding box center [194, 247] width 83 height 8
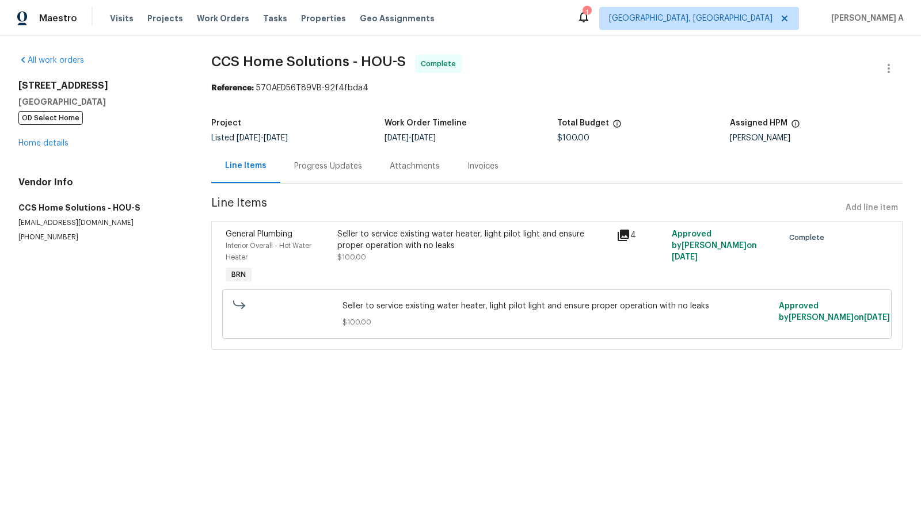
click at [306, 162] on div "Progress Updates" at bounding box center [328, 167] width 68 height 12
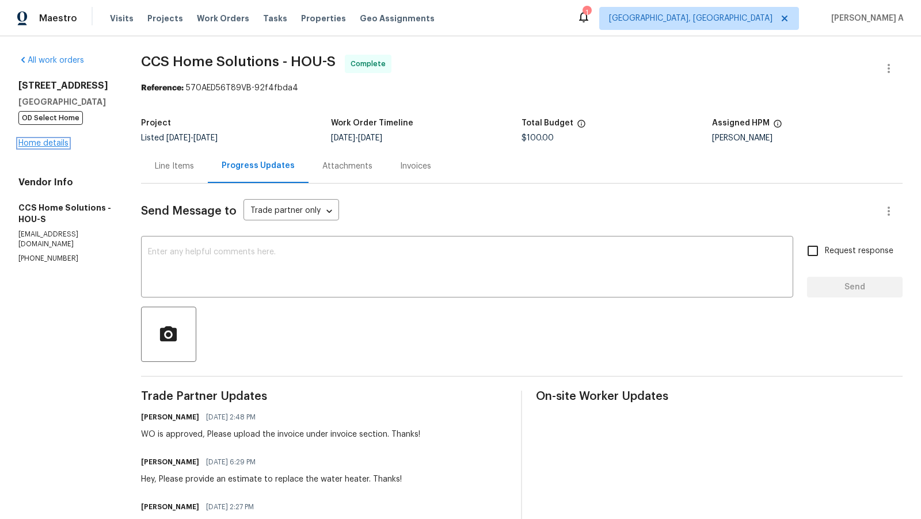
click at [60, 147] on link "Home details" at bounding box center [43, 143] width 50 height 8
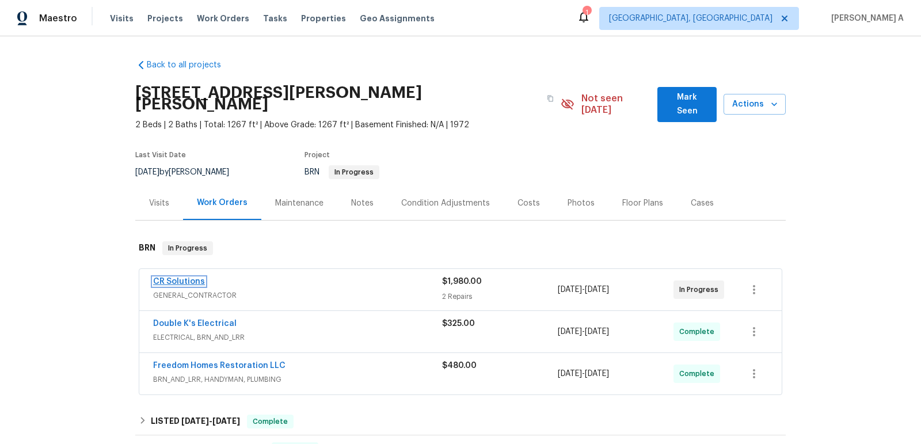
click at [177, 277] on link "CR Solutions" at bounding box center [179, 281] width 52 height 8
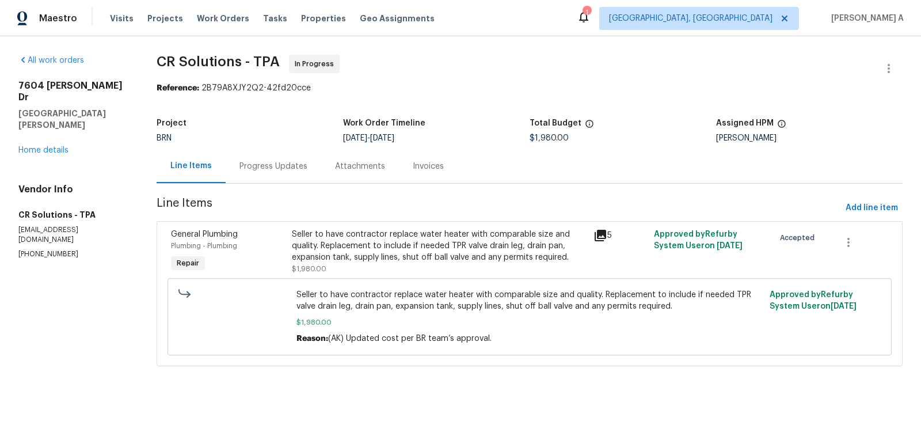
click at [54, 227] on section "All work orders 7604 Tyson Dr Port Richey, FL 34668 Home details Vendor Info CR…" at bounding box center [73, 217] width 110 height 325
copy p "(704) 907-5567"
click at [261, 166] on div "Progress Updates" at bounding box center [273, 167] width 68 height 12
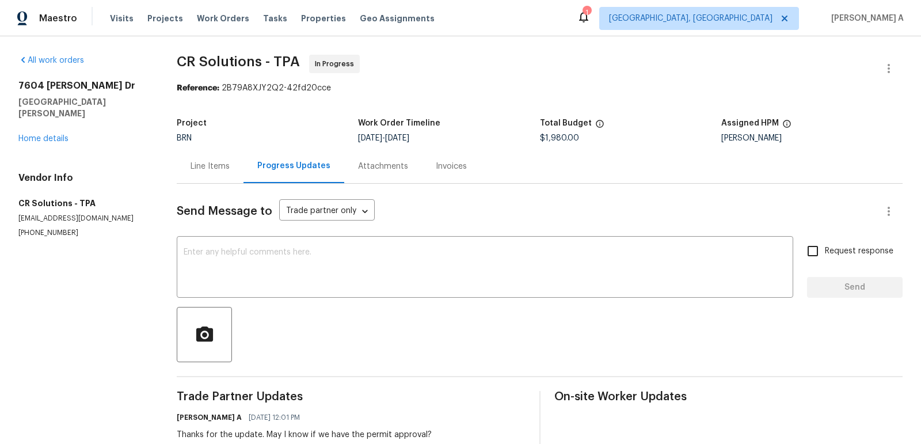
click at [205, 166] on div "Line Items" at bounding box center [209, 167] width 39 height 12
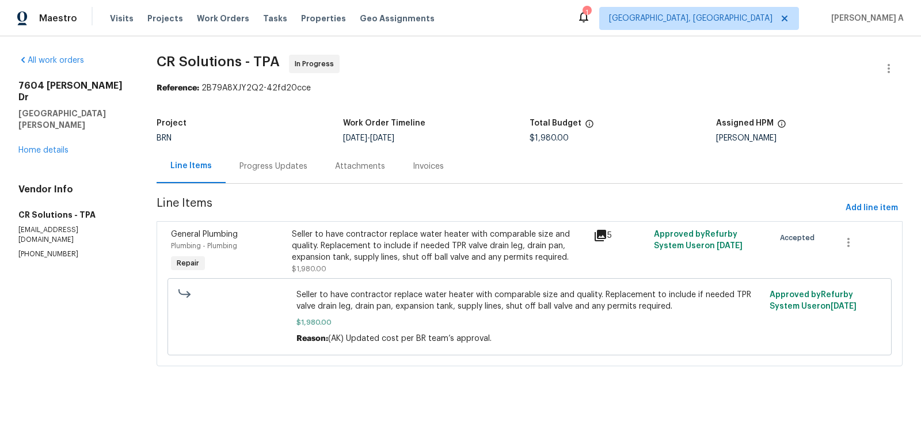
click at [271, 159] on div "Progress Updates" at bounding box center [274, 166] width 96 height 34
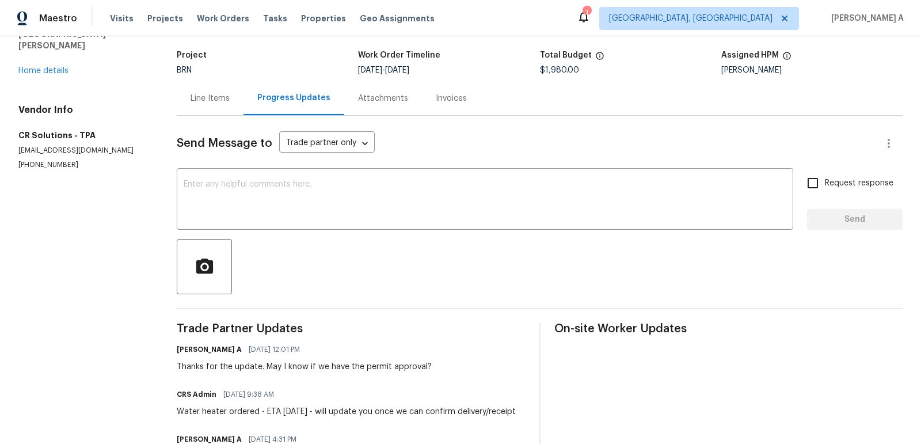
scroll to position [67, 0]
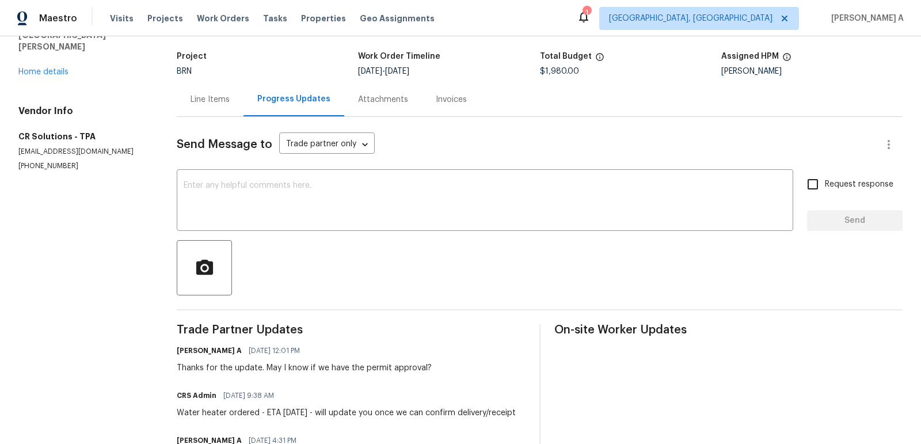
drag, startPoint x: 286, startPoint y: 368, endPoint x: 416, endPoint y: 367, distance: 130.1
click at [417, 367] on div "Thanks for the update. May I know if we have the permit approval?" at bounding box center [304, 368] width 255 height 12
copy div "know if we have the permit approval"
drag, startPoint x: 286, startPoint y: 368, endPoint x: 422, endPoint y: 366, distance: 136.4
click at [422, 366] on div "Thanks for the update. May I know if we have the permit approval?" at bounding box center [304, 368] width 255 height 12
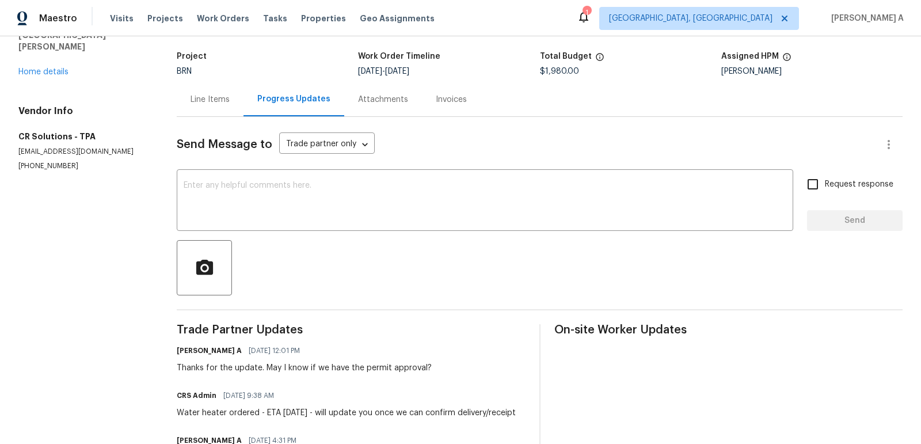
click at [211, 109] on div "Line Items" at bounding box center [210, 99] width 67 height 34
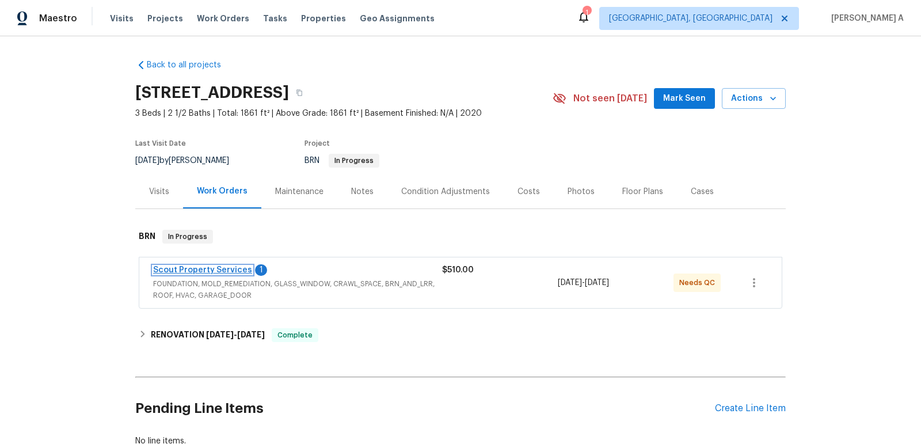
click at [231, 268] on link "Scout Property Services" at bounding box center [202, 270] width 99 height 8
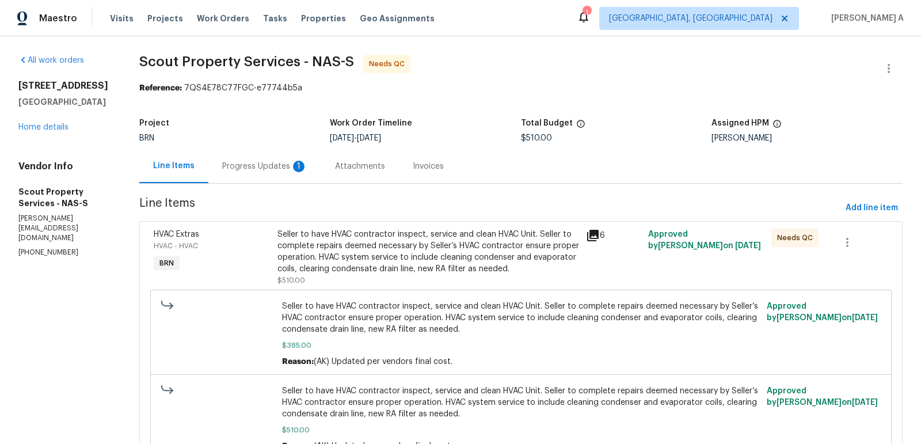
click at [293, 166] on div "1" at bounding box center [299, 167] width 12 height 12
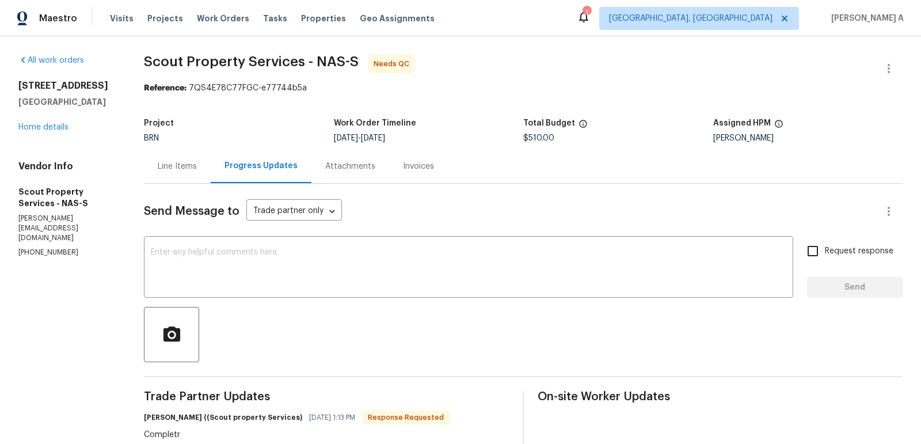
click at [174, 177] on div "Line Items" at bounding box center [177, 166] width 67 height 34
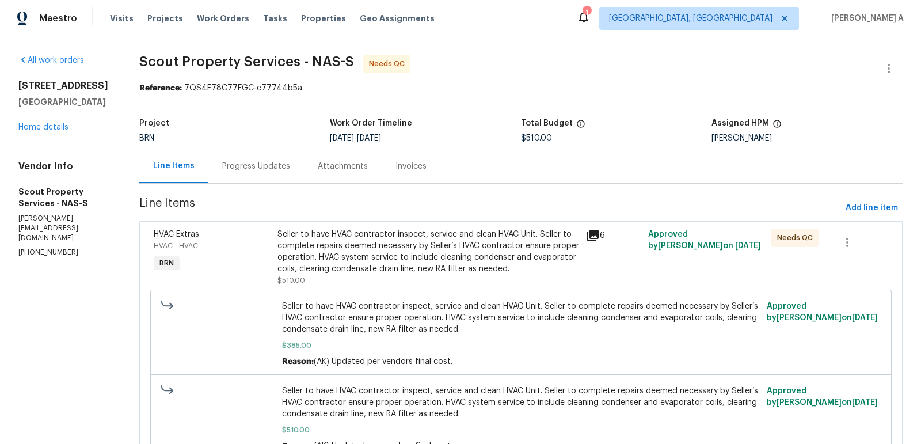
click at [396, 257] on div "Seller to have HVAC contractor inspect, service and clean HVAC Unit. Seller to …" at bounding box center [428, 251] width 302 height 46
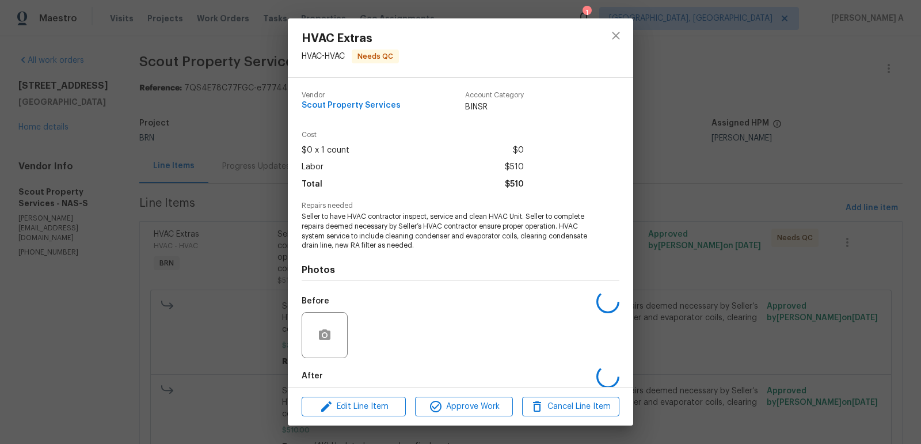
scroll to position [58, 0]
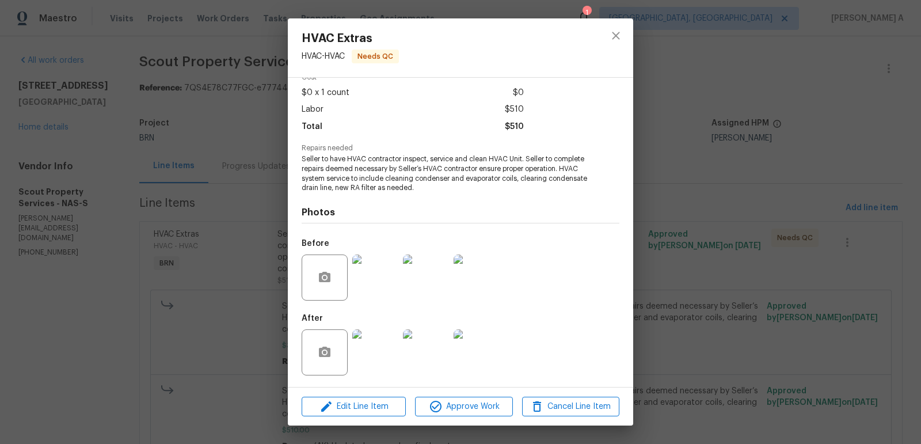
click at [373, 361] on img at bounding box center [375, 352] width 46 height 46
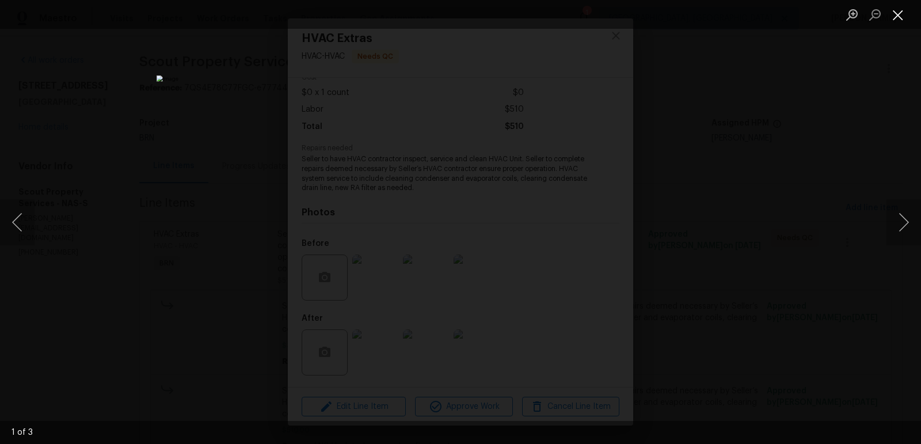
click at [894, 13] on button "Close lightbox" at bounding box center [897, 15] width 23 height 20
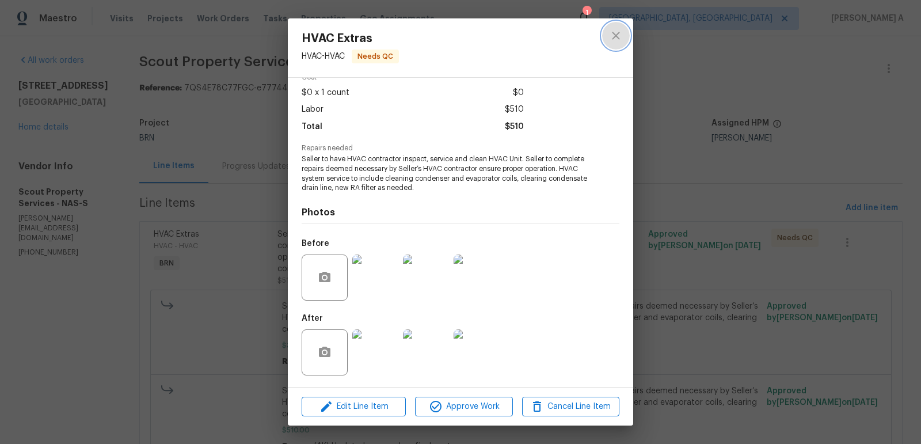
click at [618, 26] on button "close" at bounding box center [616, 36] width 28 height 28
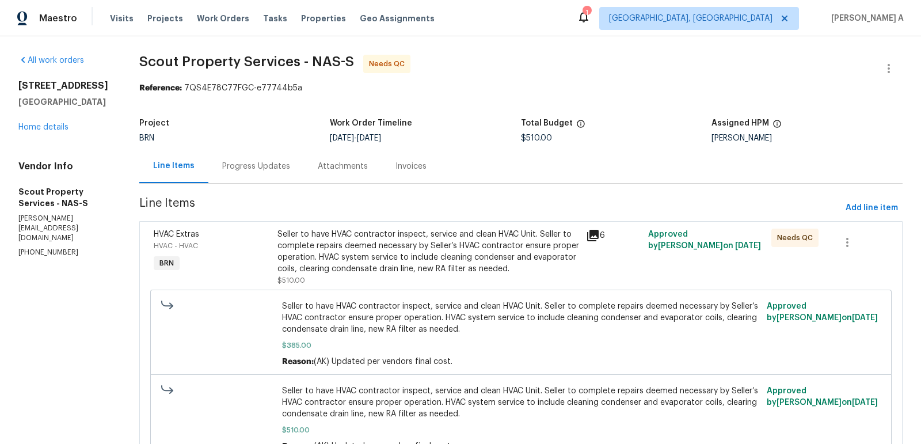
click at [261, 173] on div "Progress Updates" at bounding box center [256, 166] width 96 height 34
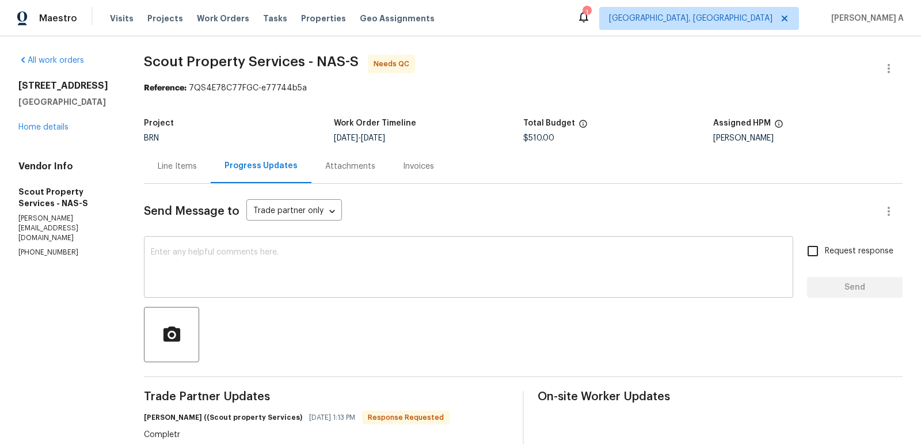
click at [319, 245] on div "x ​" at bounding box center [468, 268] width 649 height 59
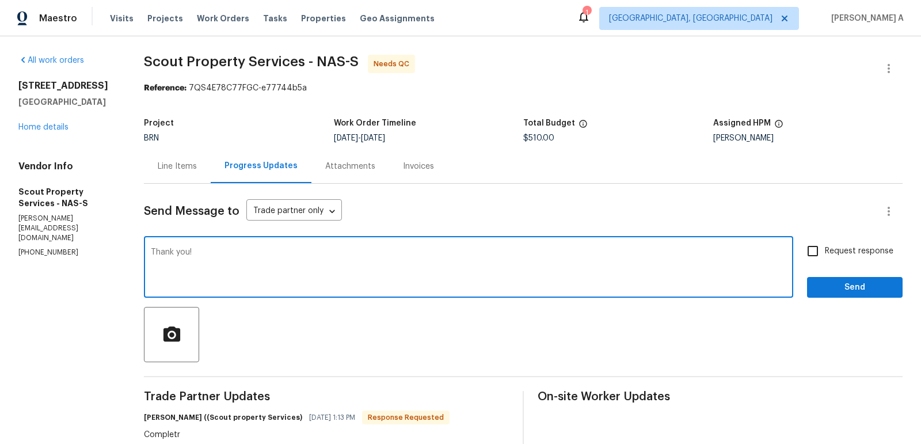
type textarea "Thank you!"
click at [831, 250] on span "Request response" at bounding box center [859, 251] width 68 height 12
click at [825, 250] on input "Request response" at bounding box center [813, 251] width 24 height 24
checkbox input "true"
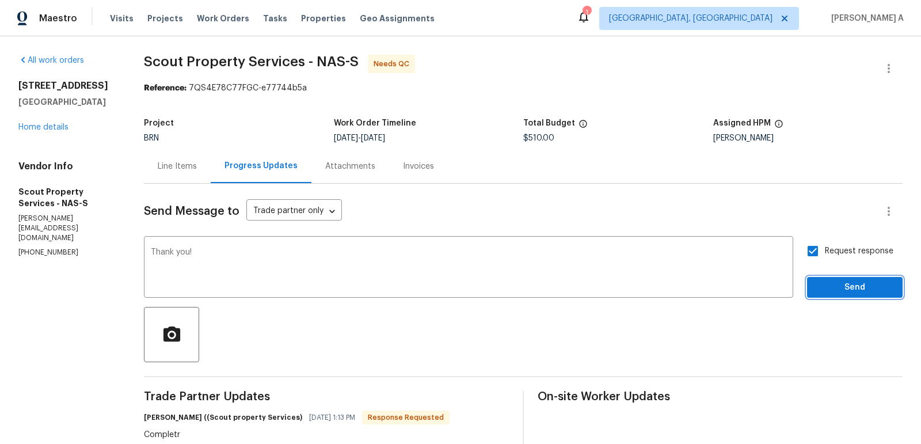
click at [843, 290] on span "Send" at bounding box center [854, 287] width 77 height 14
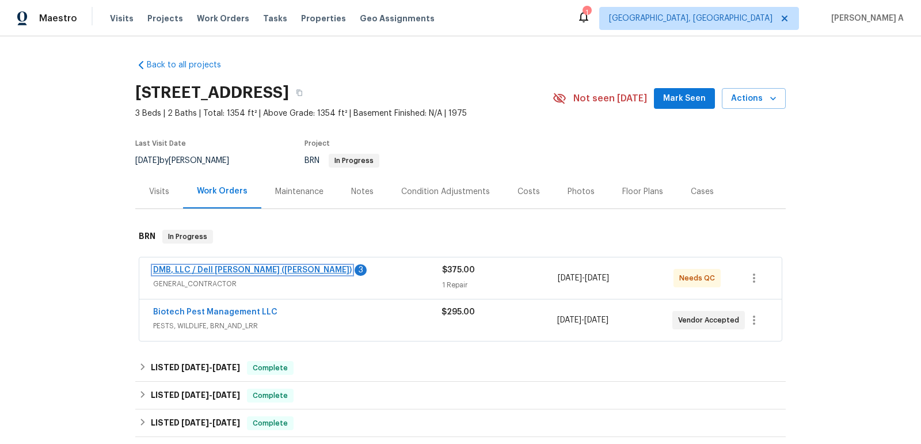
click at [210, 272] on link "DMB, LLC / Dell [PERSON_NAME] ([PERSON_NAME])" at bounding box center [252, 270] width 199 height 8
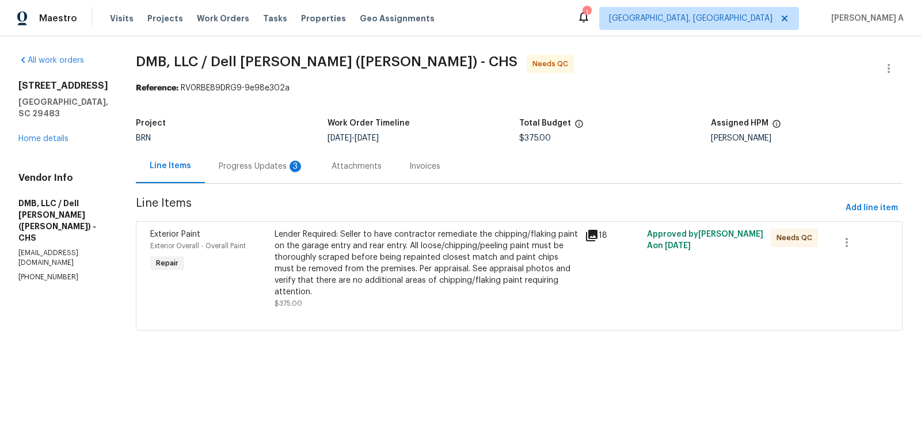
click at [260, 177] on div "Progress Updates 3" at bounding box center [261, 166] width 113 height 34
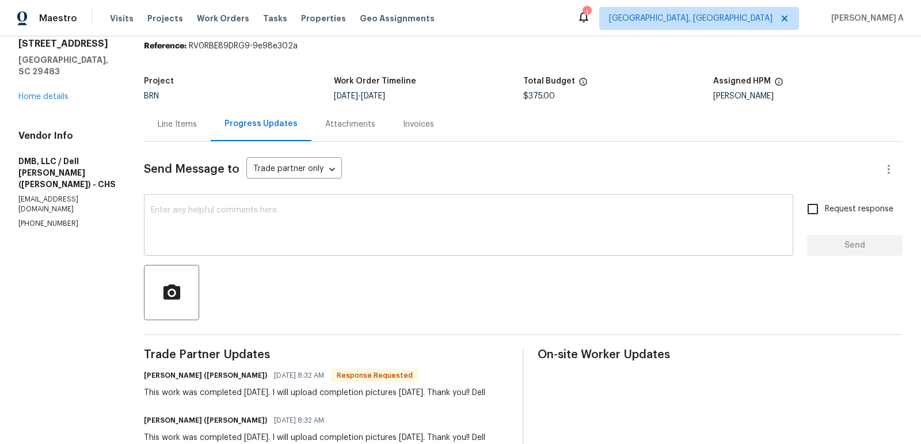
scroll to position [31, 0]
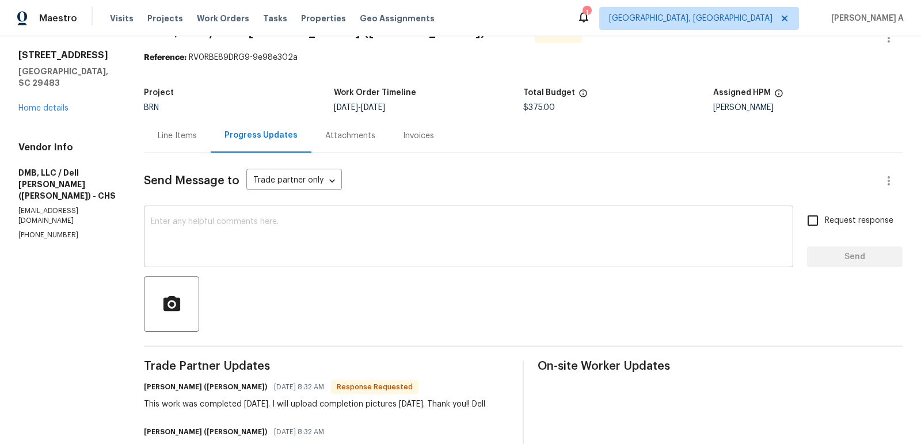
click at [325, 228] on textarea at bounding box center [468, 238] width 635 height 40
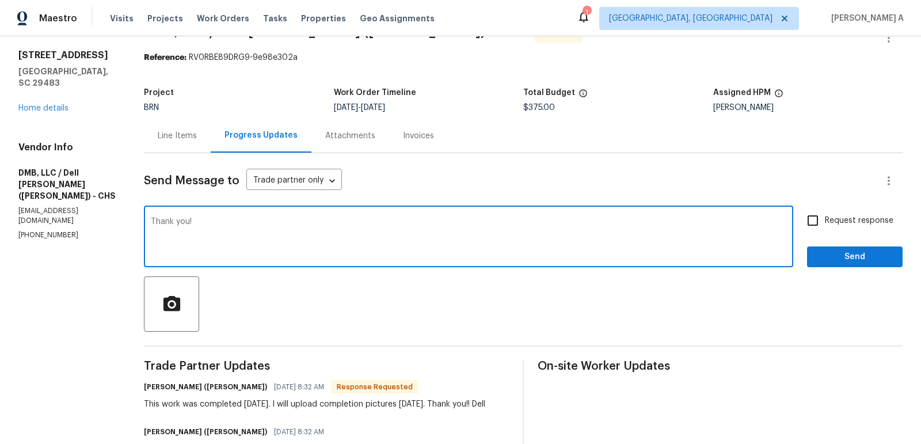
type textarea "Thank you!"
click at [824, 218] on input "Request response" at bounding box center [813, 220] width 24 height 24
checkbox input "true"
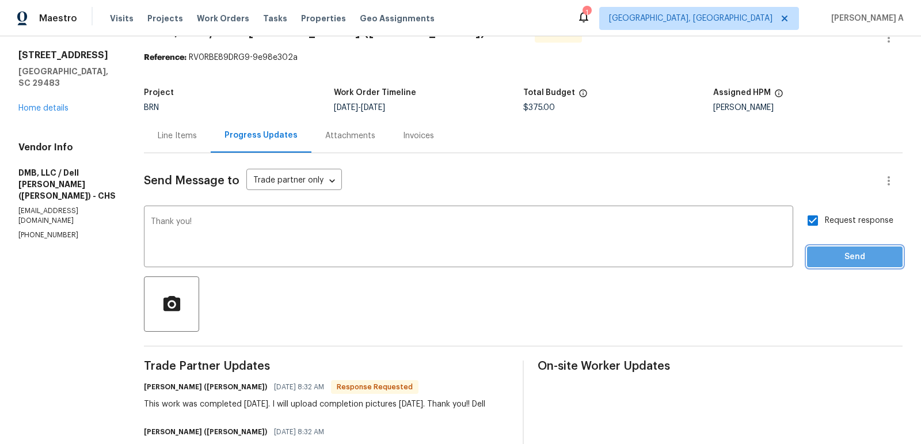
click at [846, 252] on span "Send" at bounding box center [854, 257] width 77 height 14
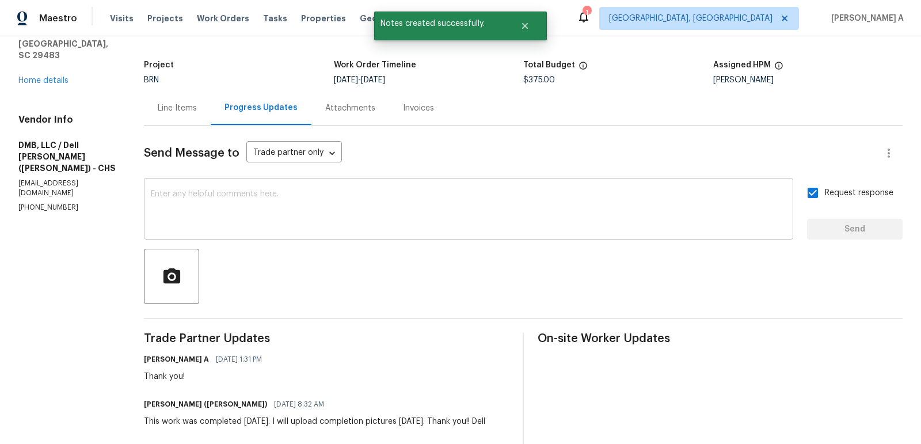
scroll to position [0, 0]
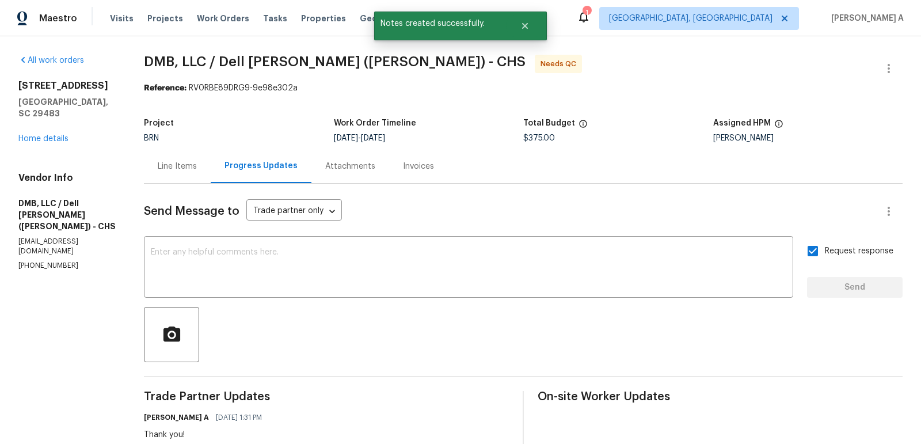
click at [176, 167] on div "Line Items" at bounding box center [177, 167] width 39 height 12
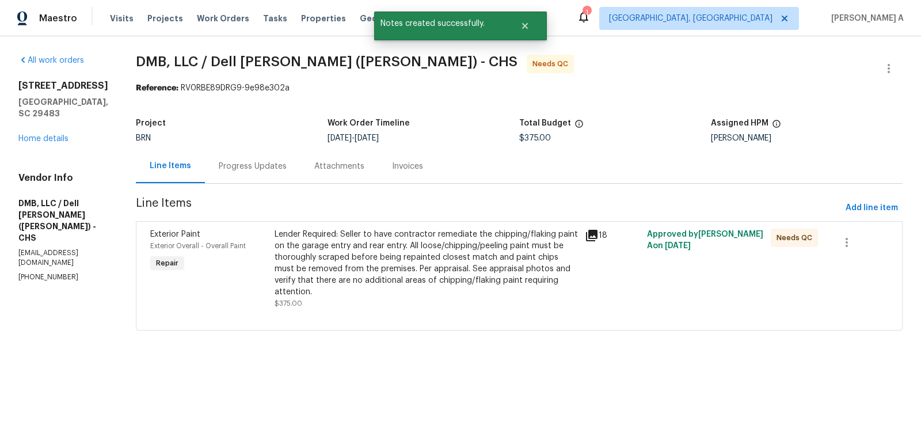
click at [395, 245] on div "Lender Required: Seller to have contractor remediate the chipping/flaking paint…" at bounding box center [426, 262] width 303 height 69
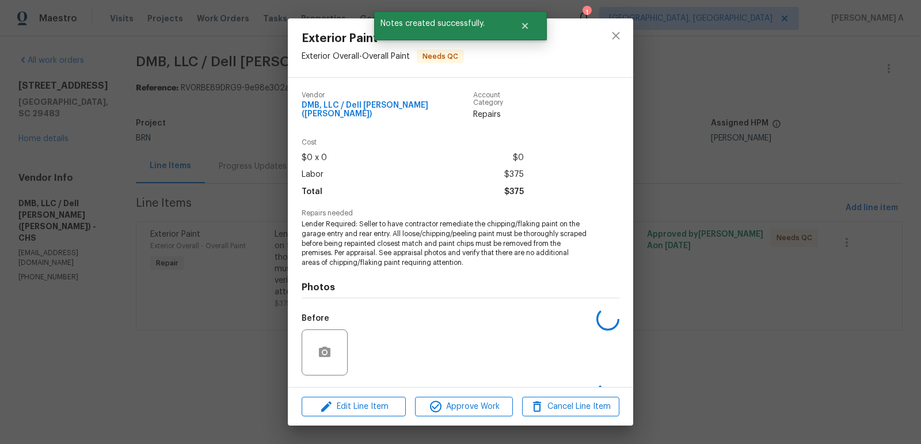
scroll to position [67, 0]
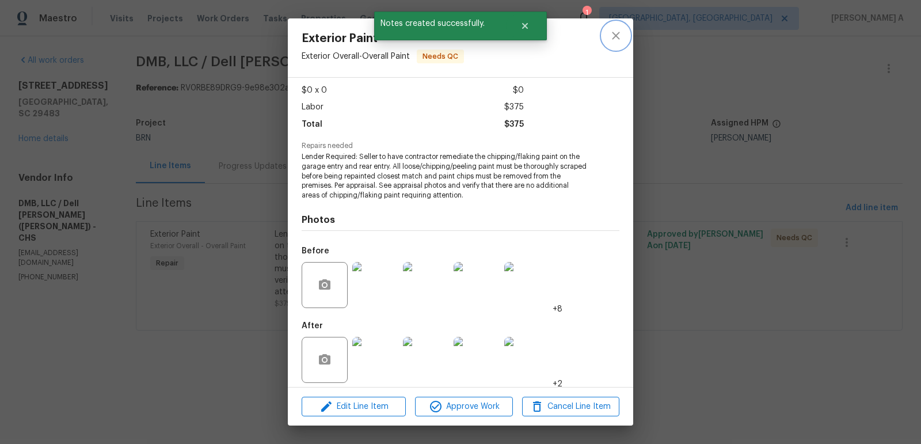
click at [613, 38] on icon "close" at bounding box center [615, 35] width 7 height 7
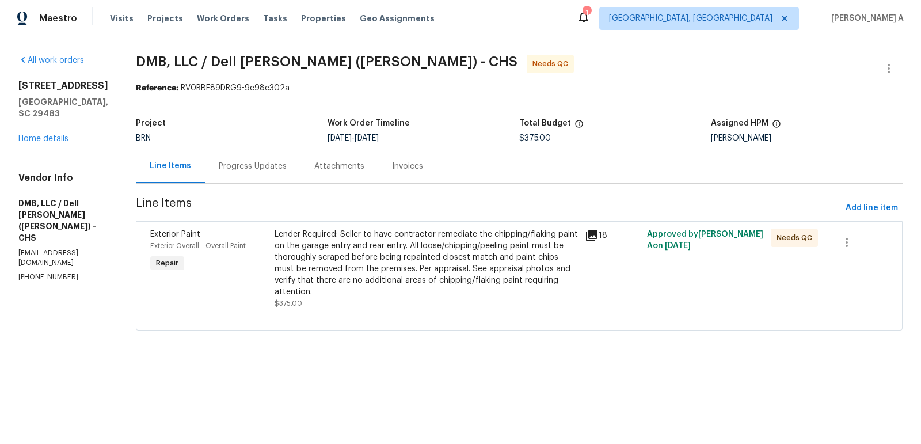
click at [136, 56] on span "DMB, LLC / Dell Bryson (Heise) - CHS" at bounding box center [327, 62] width 382 height 14
copy span "DMB"
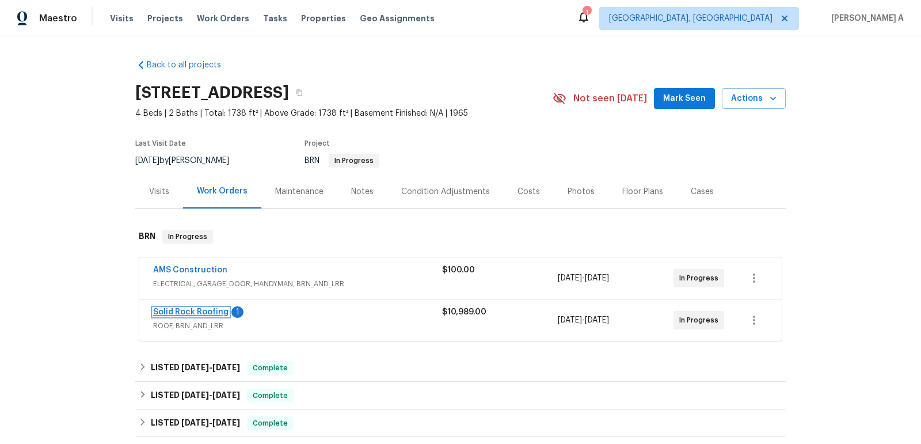
click at [198, 311] on link "Solid Rock Roofing" at bounding box center [190, 312] width 75 height 8
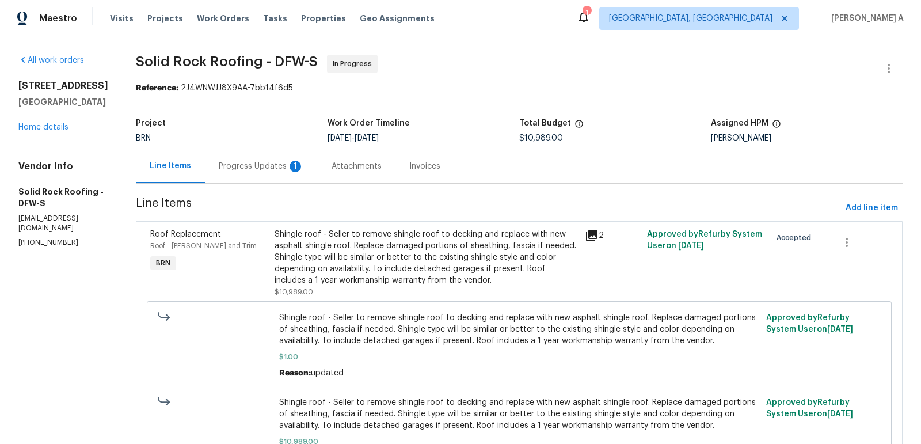
click at [273, 165] on div "Progress Updates 1" at bounding box center [261, 167] width 85 height 12
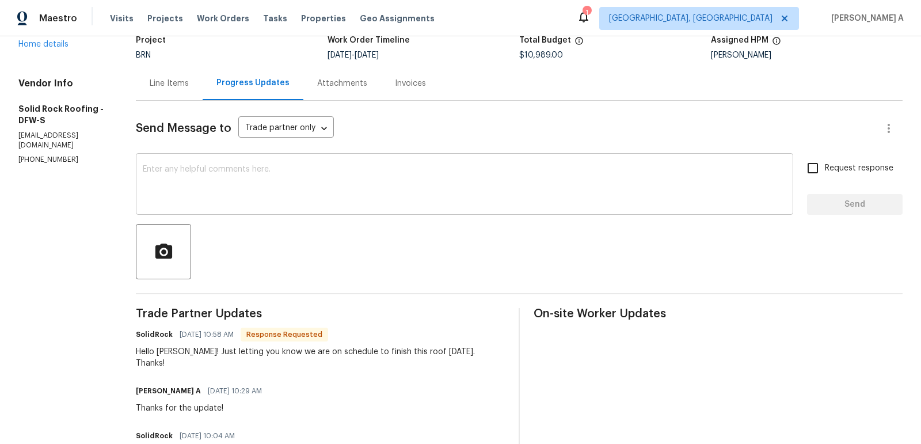
scroll to position [87, 0]
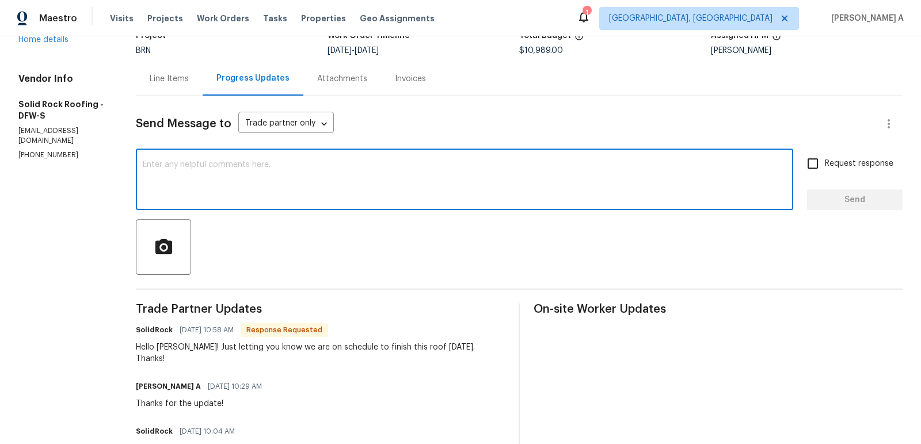
click at [300, 186] on textarea at bounding box center [464, 181] width 643 height 40
type textarea "Thanks for the confirmation!"
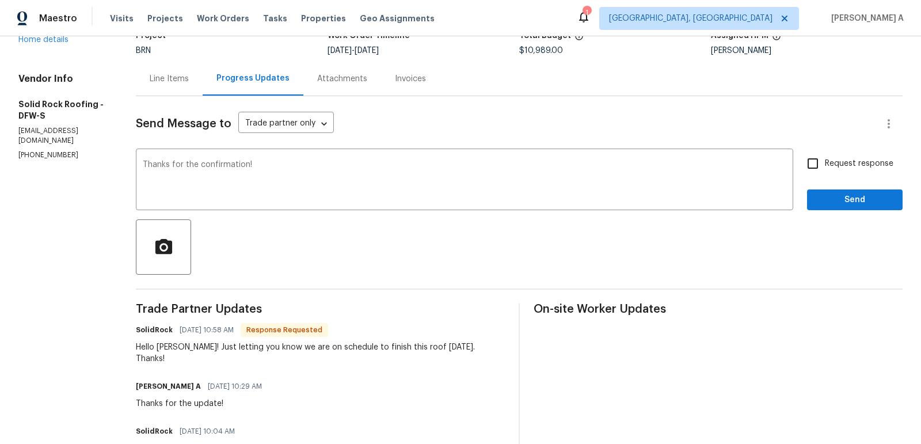
click at [799, 160] on div "Thanks for the confirmation! x ​ Request response Send" at bounding box center [519, 180] width 767 height 59
click at [829, 165] on span "Request response" at bounding box center [859, 164] width 68 height 12
click at [825, 165] on input "Request response" at bounding box center [813, 163] width 24 height 24
checkbox input "true"
click at [847, 199] on span "Send" at bounding box center [854, 200] width 77 height 14
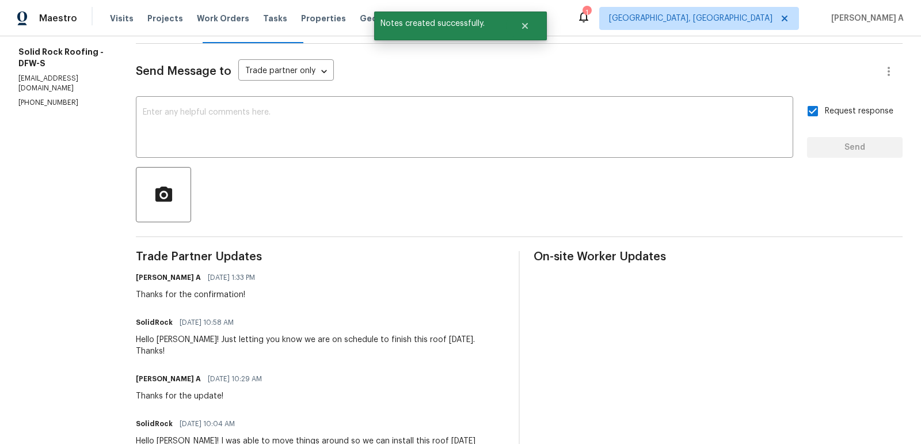
scroll to position [0, 0]
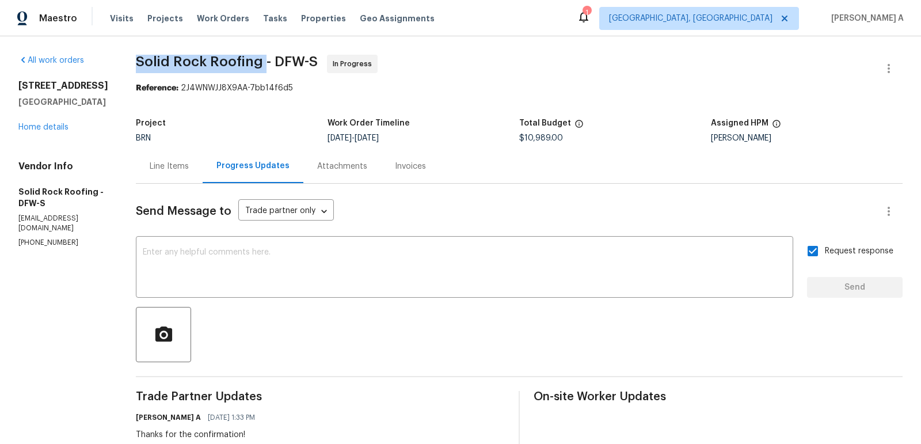
copy span "Solid Rock Roofing"
drag, startPoint x: 129, startPoint y: 66, endPoint x: 262, endPoint y: 66, distance: 132.4
click at [41, 129] on link "Home details" at bounding box center [43, 127] width 50 height 8
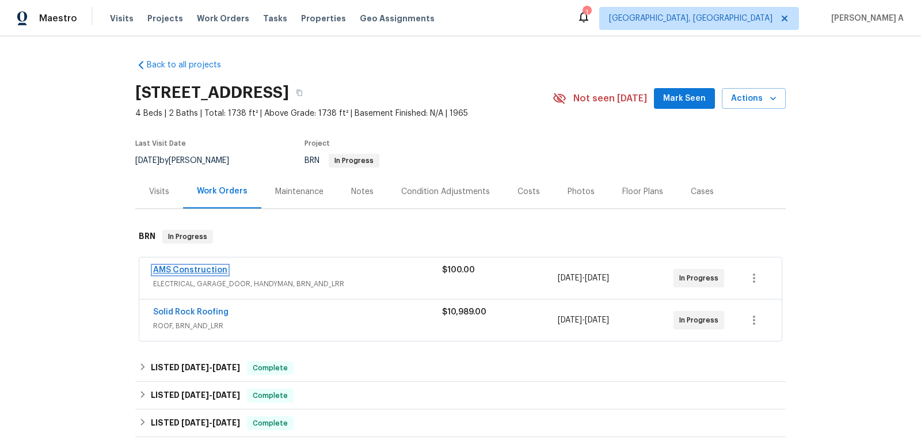
click at [168, 272] on link "AMS Construction" at bounding box center [190, 270] width 74 height 8
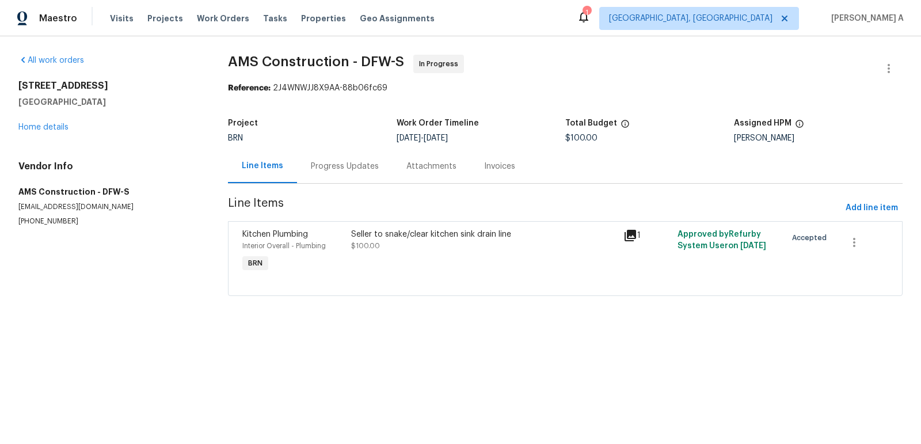
click at [323, 166] on div "Progress Updates" at bounding box center [345, 167] width 68 height 12
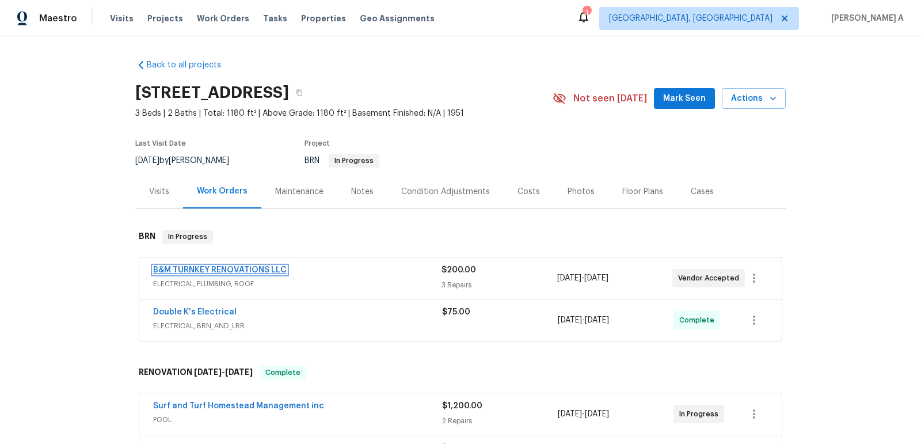
click at [231, 269] on link "B&M TURNKEY RENOVATIONS LLC" at bounding box center [220, 270] width 134 height 8
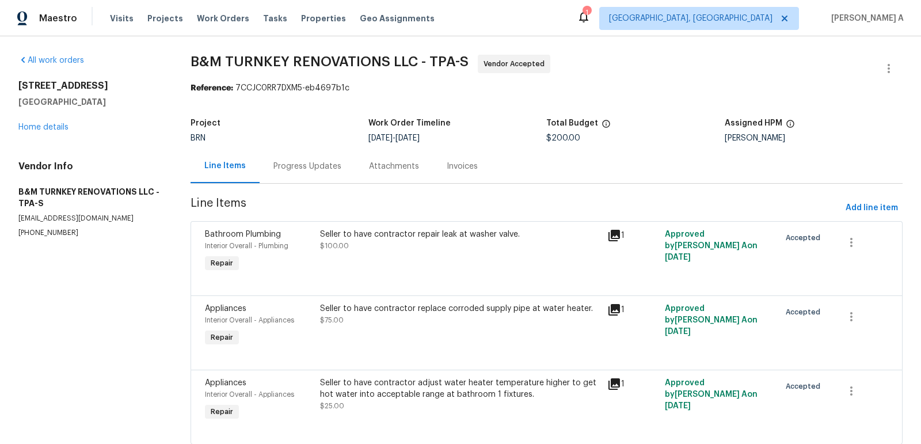
click at [285, 158] on div "Progress Updates" at bounding box center [308, 166] width 96 height 34
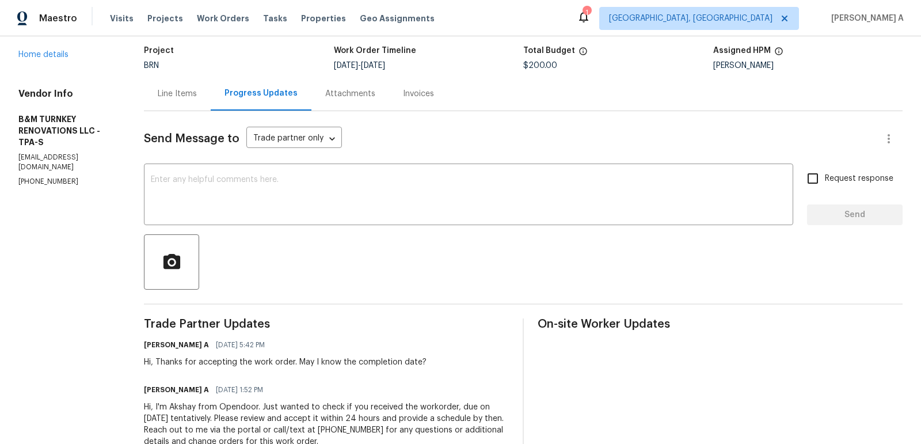
scroll to position [85, 0]
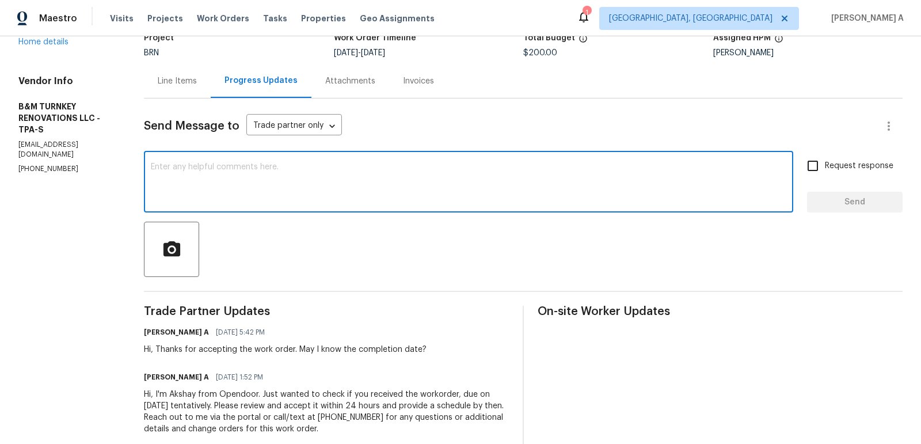
click at [386, 167] on textarea at bounding box center [468, 183] width 635 height 40
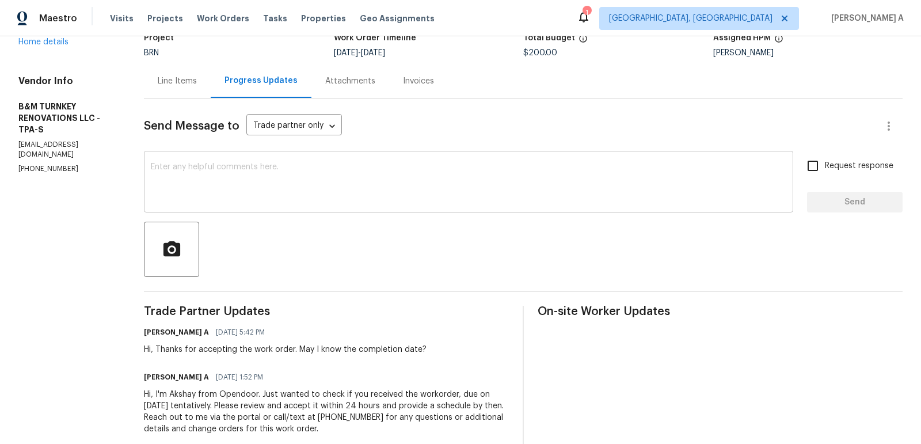
click at [185, 197] on div "x ​" at bounding box center [468, 183] width 649 height 59
paste textarea "Hello! Could you please provide me with the scheduled start date and completion…"
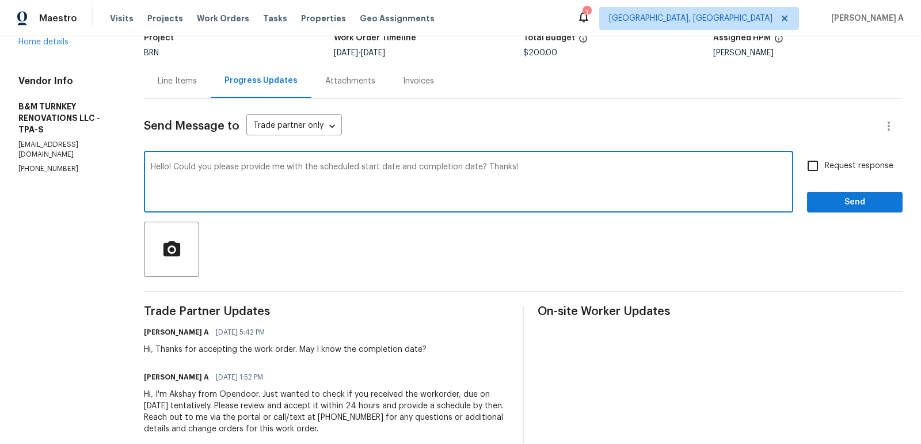
type textarea "Hello! Could you please provide me with the scheduled start date and completion…"
click at [817, 169] on input "Request response" at bounding box center [813, 166] width 24 height 24
checkbox input "true"
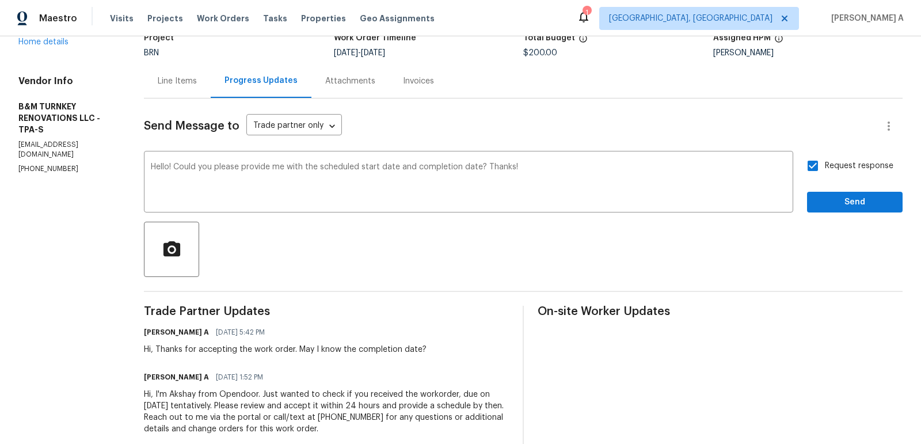
click at [847, 212] on div "Send Message to Trade partner only Trade partner only ​ Hello! Could you please…" at bounding box center [523, 273] width 758 height 350
click at [847, 209] on button "Send" at bounding box center [855, 202] width 96 height 21
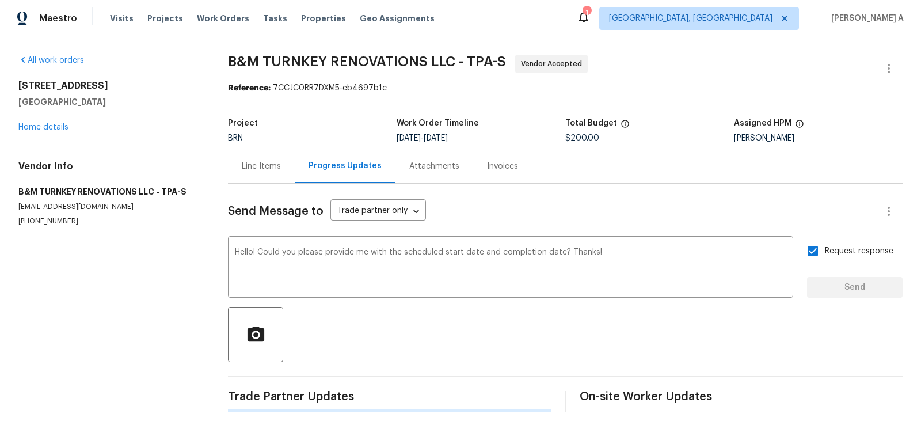
scroll to position [0, 0]
